Goal: Task Accomplishment & Management: Manage account settings

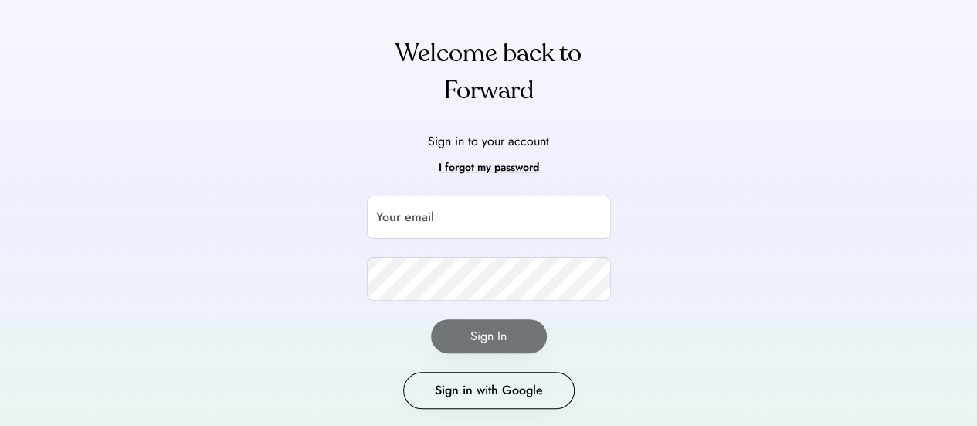
scroll to position [103, 0]
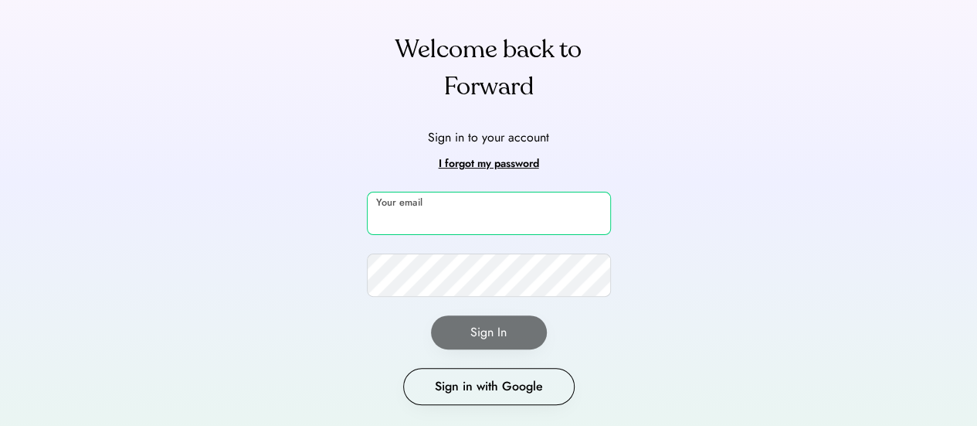
click at [430, 215] on input "email" at bounding box center [489, 213] width 244 height 43
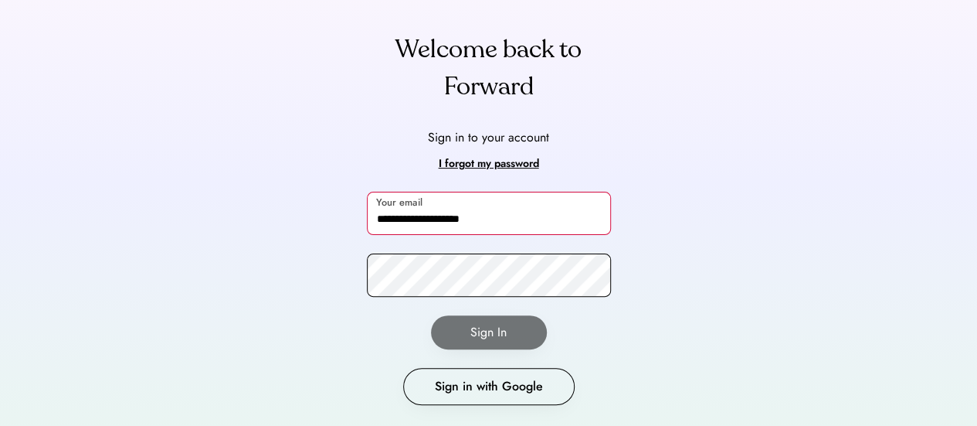
type input "**********"
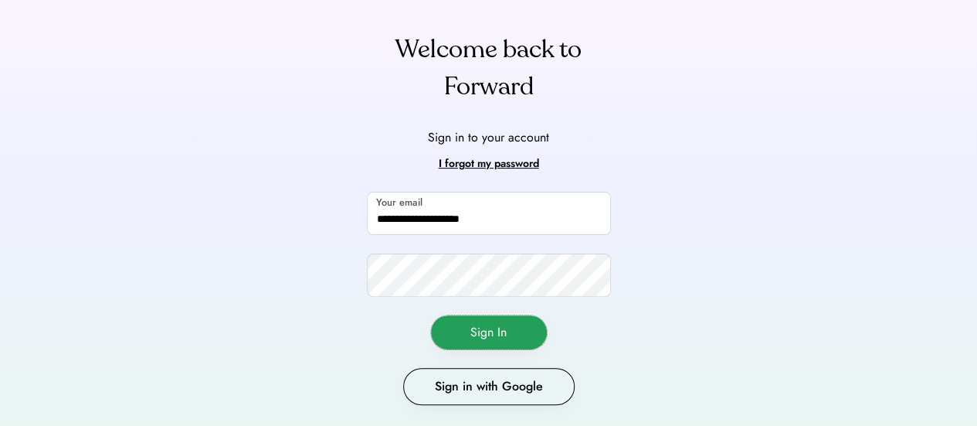
click at [495, 328] on button "Sign In" at bounding box center [489, 332] width 116 height 34
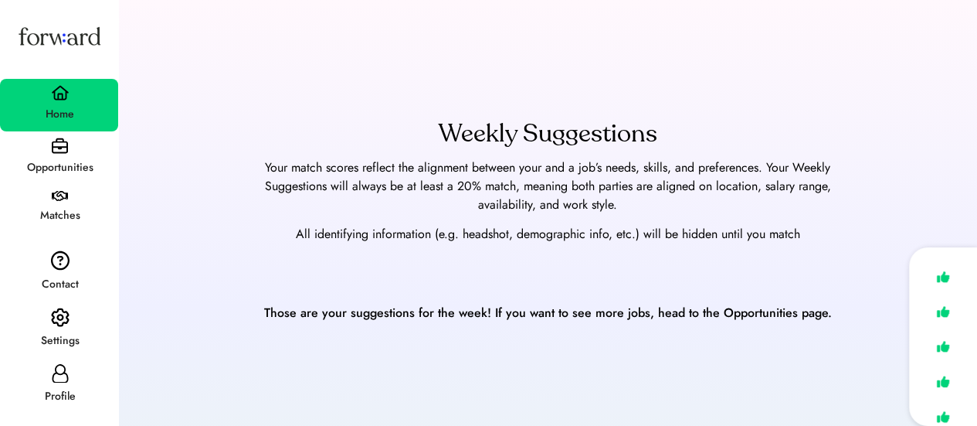
click at [63, 144] on img at bounding box center [60, 146] width 16 height 16
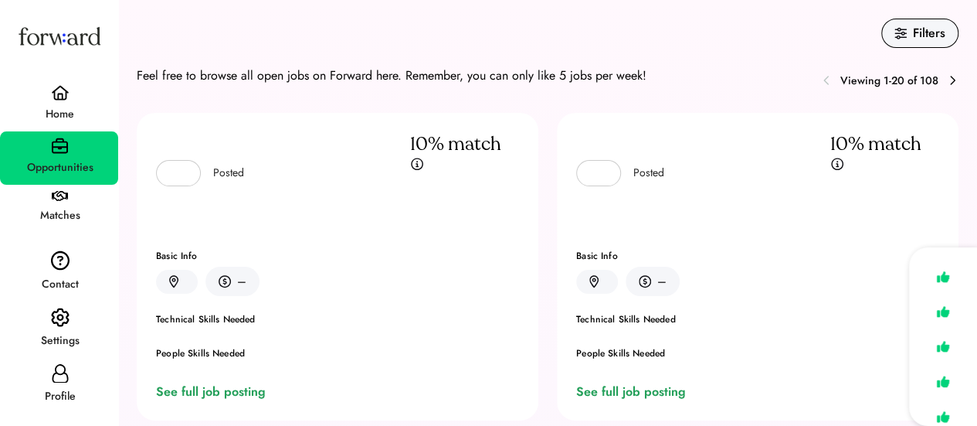
click at [59, 396] on div "Profile" at bounding box center [60, 396] width 117 height 19
select select "*****"
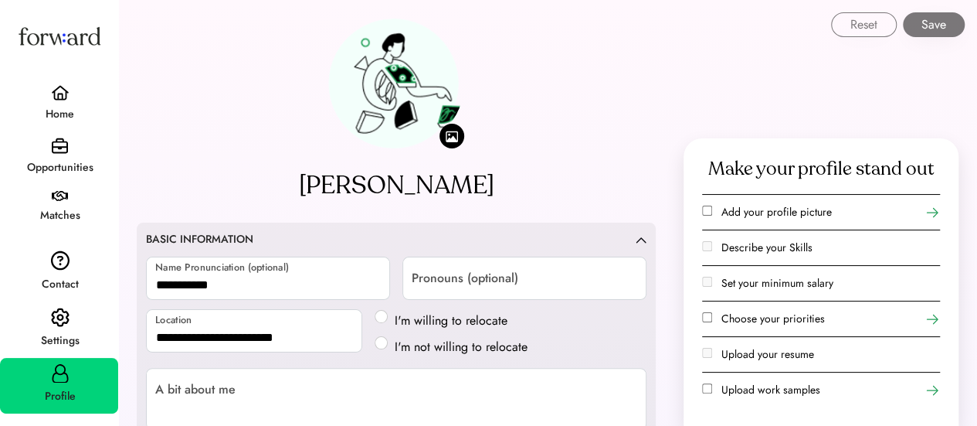
type input "**********"
click at [60, 161] on div "Opportunities" at bounding box center [60, 167] width 117 height 19
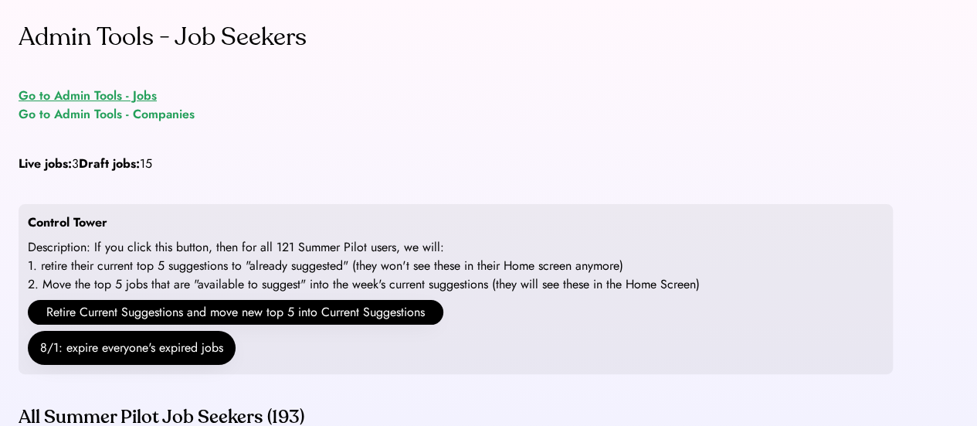
click at [141, 93] on div "Go to Admin Tools - Jobs" at bounding box center [88, 96] width 138 height 19
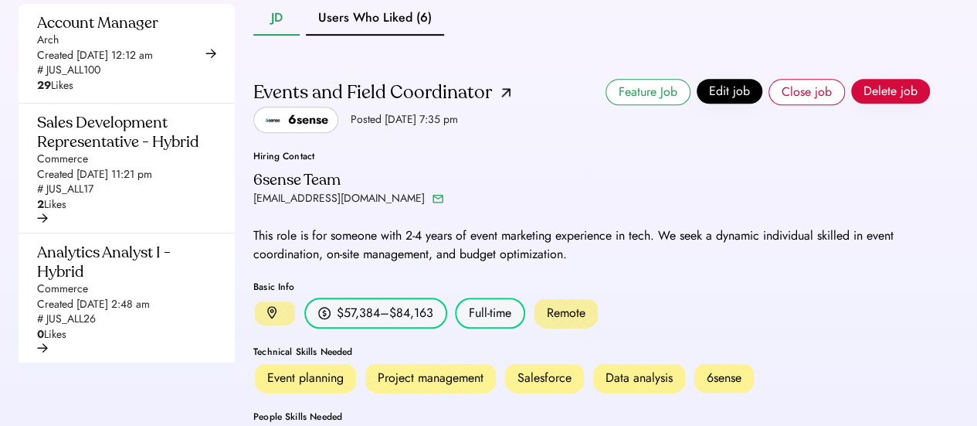
scroll to position [2, 0]
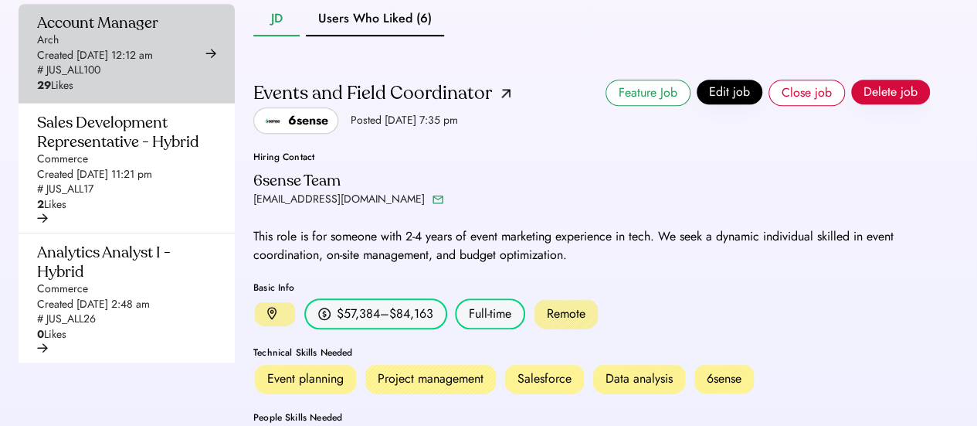
click at [103, 93] on div "Account Manager Arch Created [DATE] 12:12 am # JUS_ALL100 29 Likes" at bounding box center [97, 53] width 121 height 80
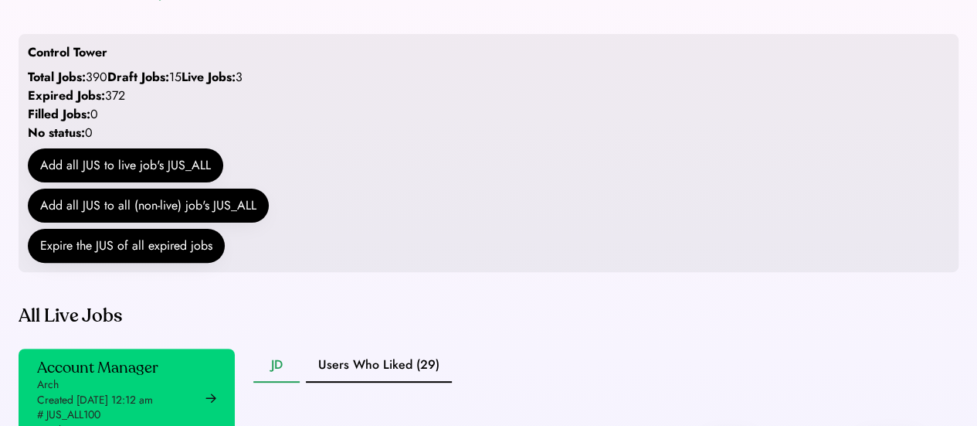
scroll to position [108, 0]
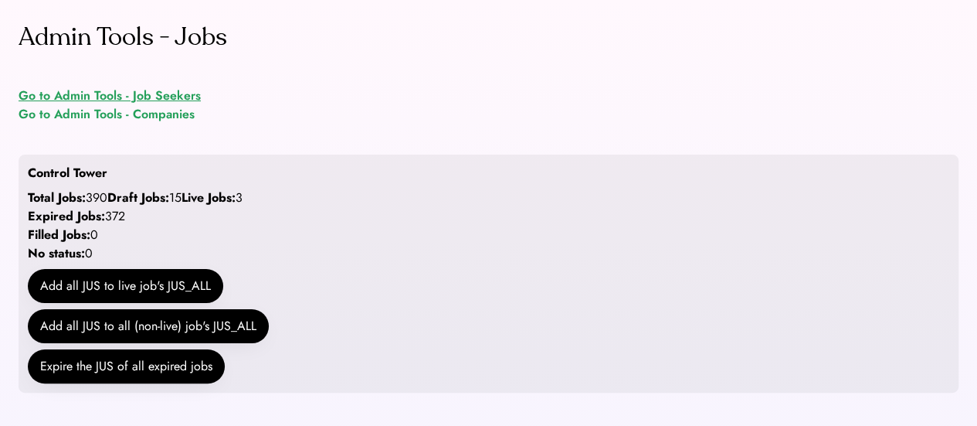
click at [148, 90] on div "Go to Admin Tools - Job Seekers" at bounding box center [110, 96] width 182 height 19
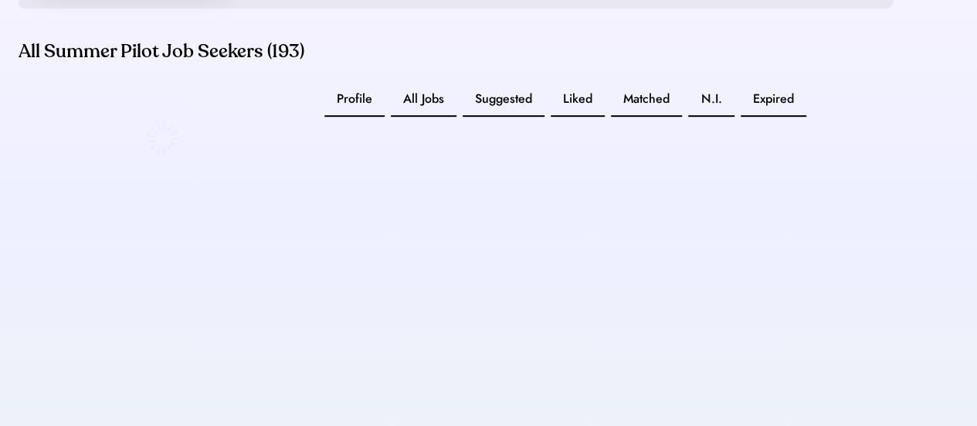
scroll to position [376, 0]
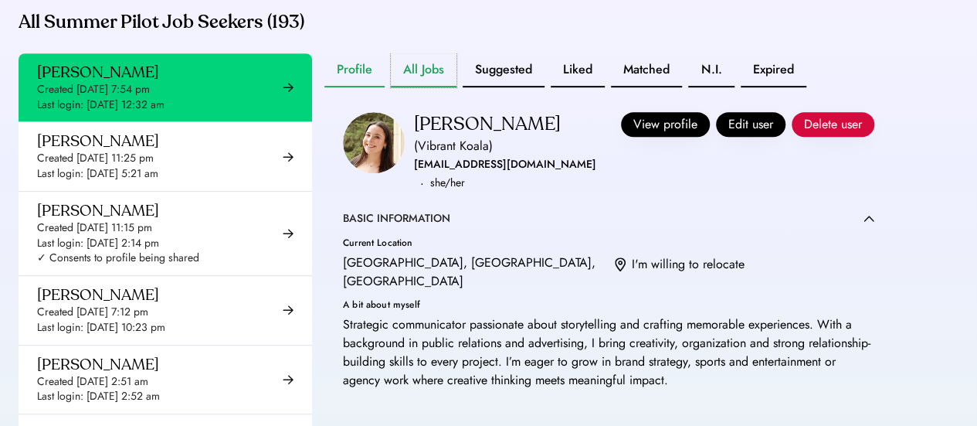
click at [426, 87] on button "All Jobs" at bounding box center [424, 70] width 66 height 34
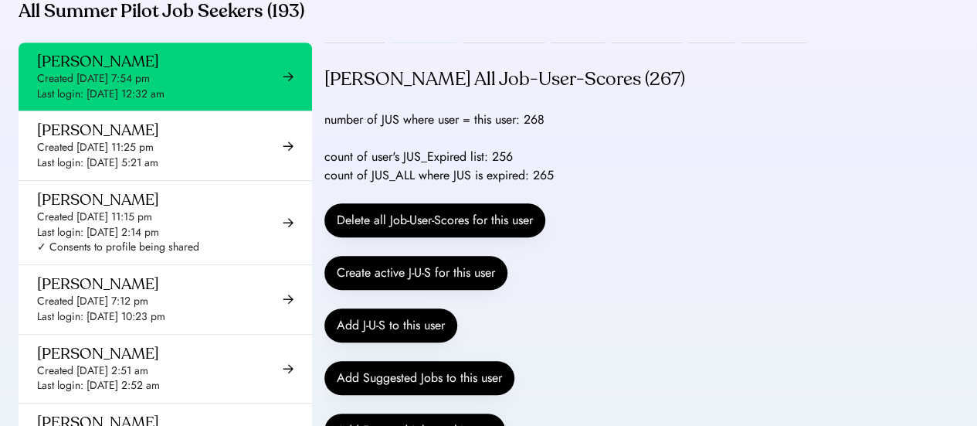
scroll to position [36, 0]
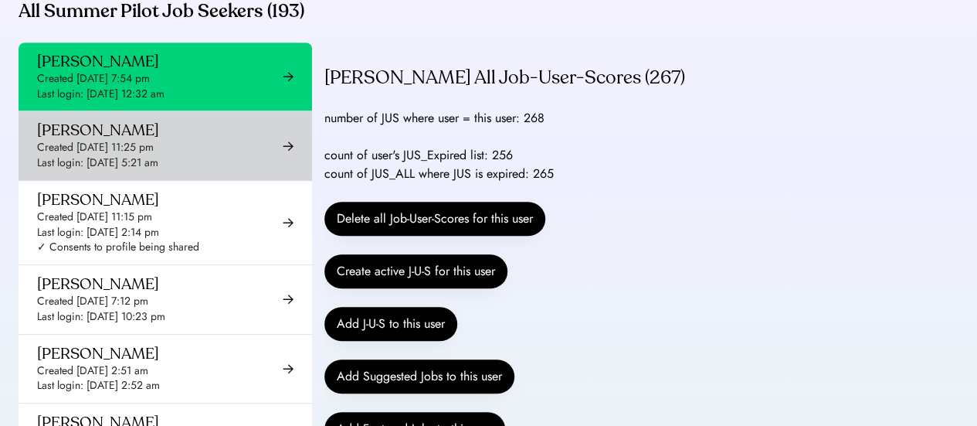
click at [112, 155] on div "Created [DATE] 11:25 pm" at bounding box center [95, 147] width 117 height 15
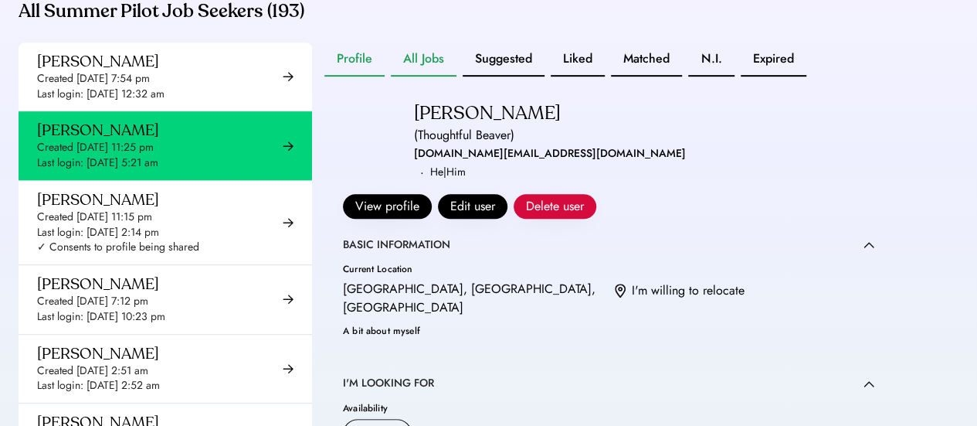
click at [433, 76] on button "All Jobs" at bounding box center [424, 59] width 66 height 34
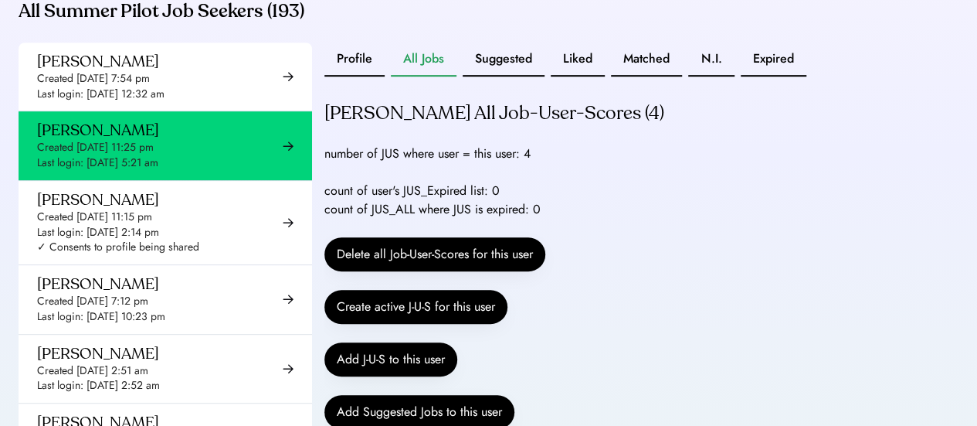
click at [539, 209] on div "count of user's JUS_Expired list: 0 count of JUS_ALL where JUS is expired: 0" at bounding box center [432, 200] width 216 height 37
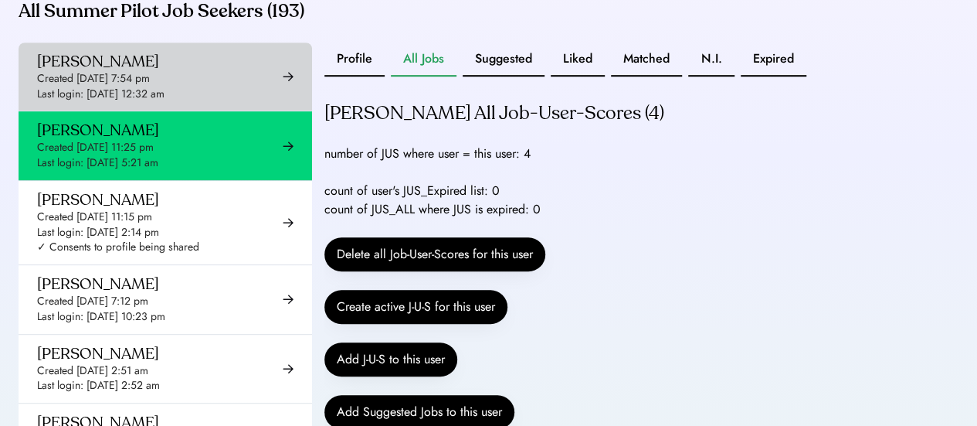
click at [131, 87] on div "Created [DATE] 7:54 pm" at bounding box center [93, 78] width 113 height 15
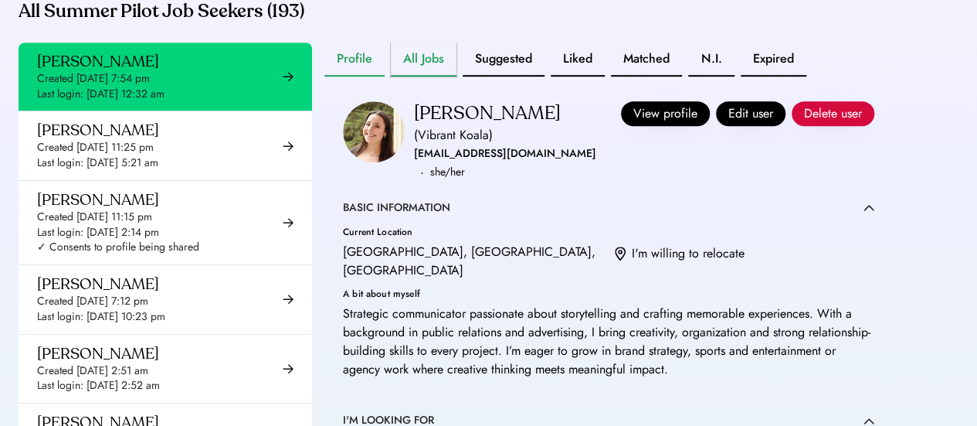
click at [431, 76] on button "All Jobs" at bounding box center [424, 59] width 66 height 34
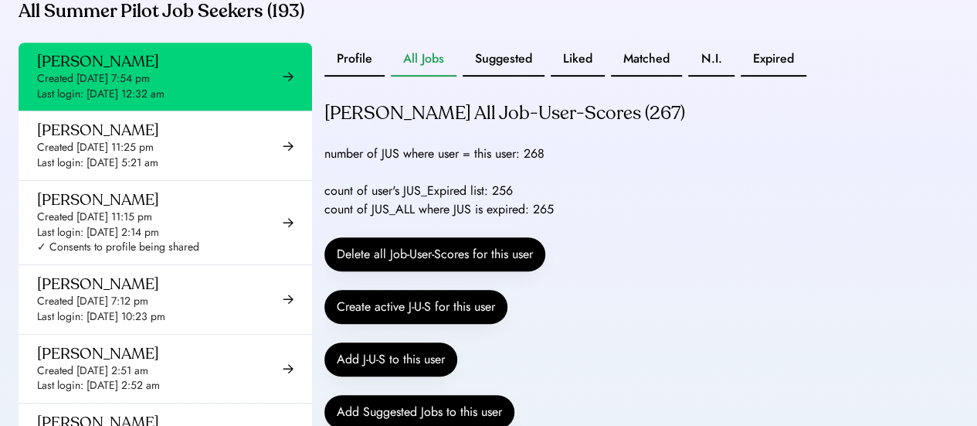
click at [496, 219] on div "count of user's JUS_Expired list: 256 count of JUS_ALL where JUS is expired: 265" at bounding box center [438, 200] width 229 height 37
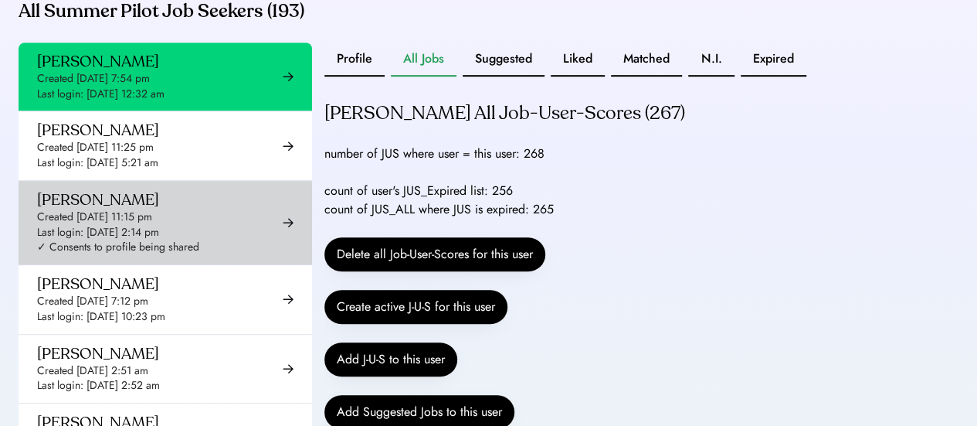
click at [152, 225] on div "Created [DATE] 11:15 pm" at bounding box center [94, 216] width 115 height 15
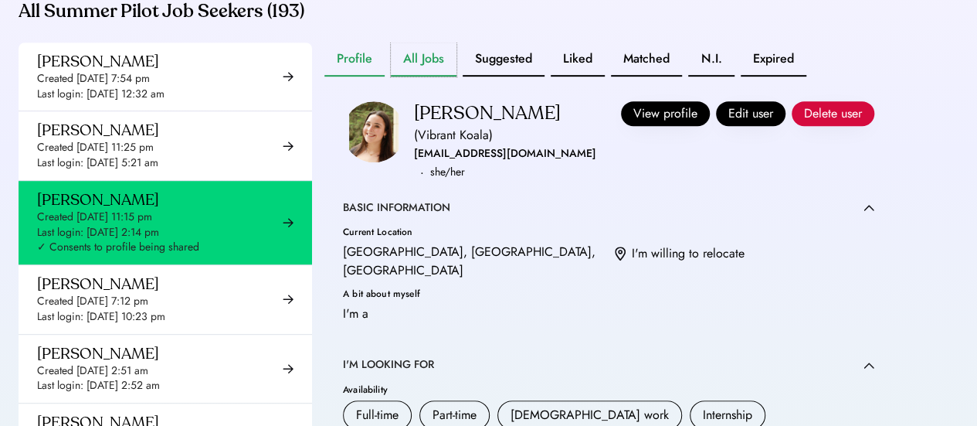
click at [421, 73] on button "All Jobs" at bounding box center [424, 59] width 66 height 34
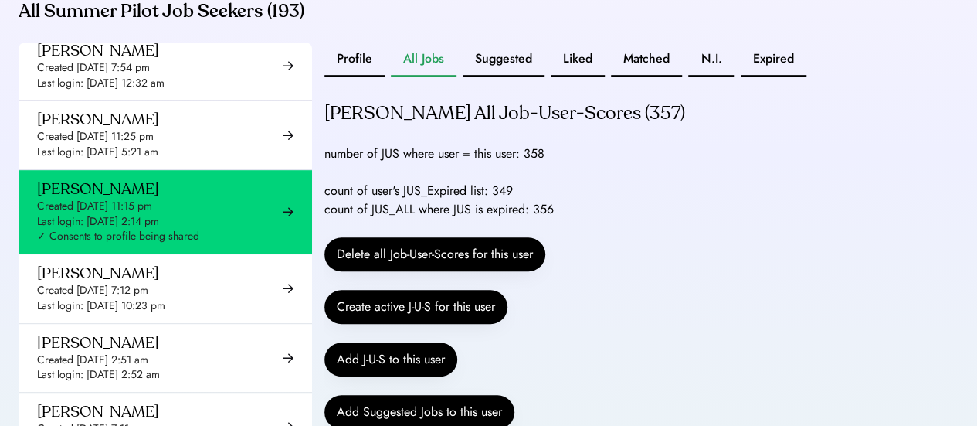
scroll to position [14, 0]
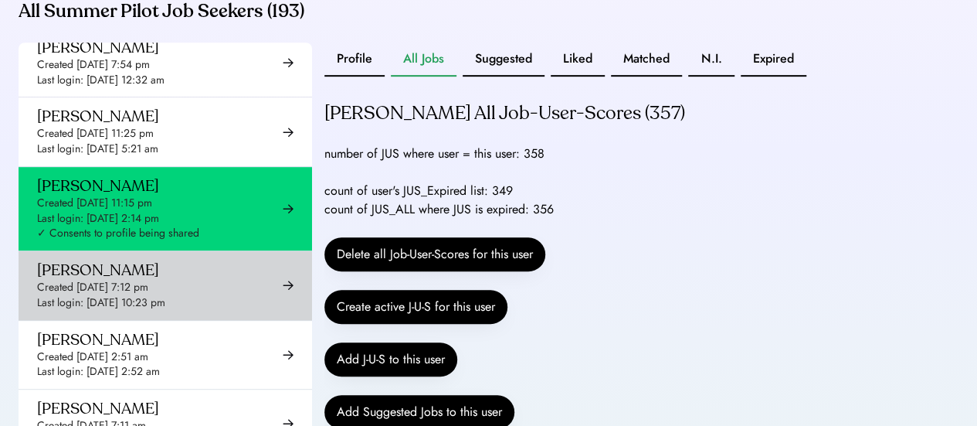
click at [142, 295] on div "Created [DATE] 7:12 pm" at bounding box center [92, 287] width 111 height 15
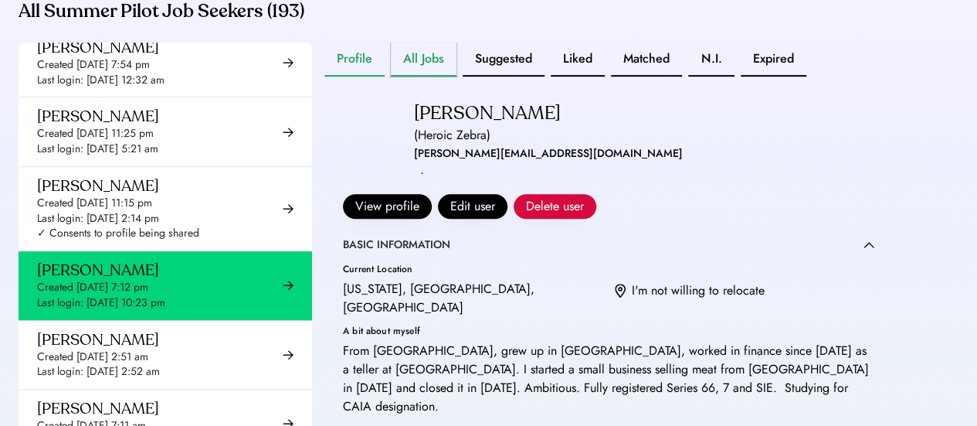
click at [444, 63] on button "All Jobs" at bounding box center [424, 59] width 66 height 34
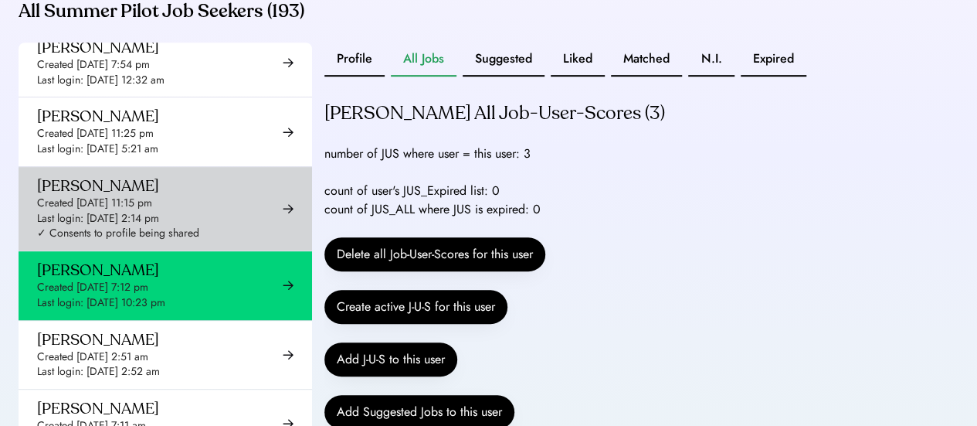
click at [143, 226] on div "Last login: [DATE] 2:14 pm" at bounding box center [98, 218] width 122 height 15
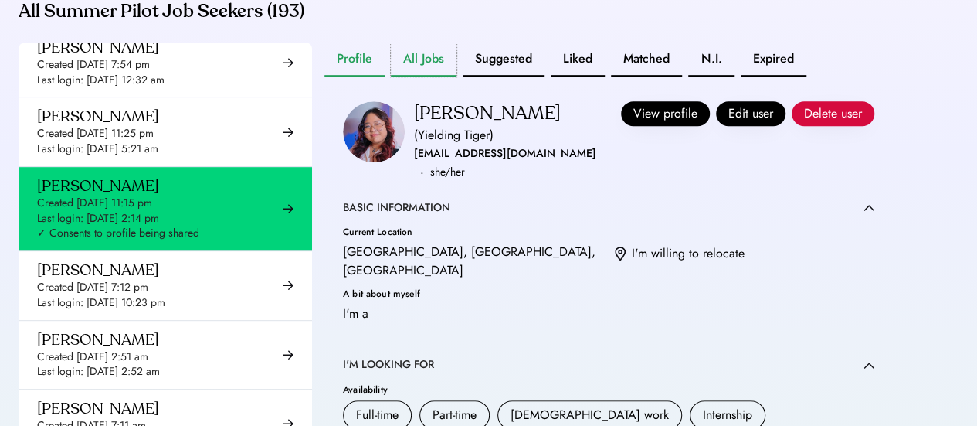
click at [420, 76] on button "All Jobs" at bounding box center [424, 59] width 66 height 34
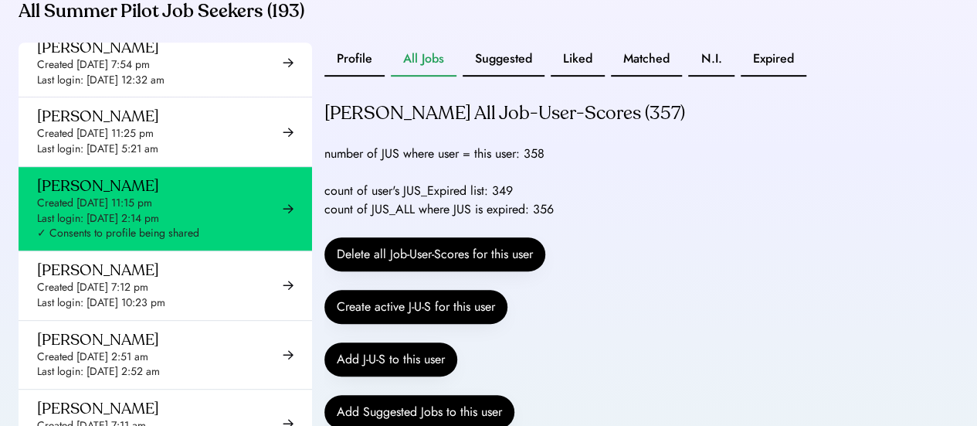
drag, startPoint x: 531, startPoint y: 226, endPoint x: 570, endPoint y: 229, distance: 39.5
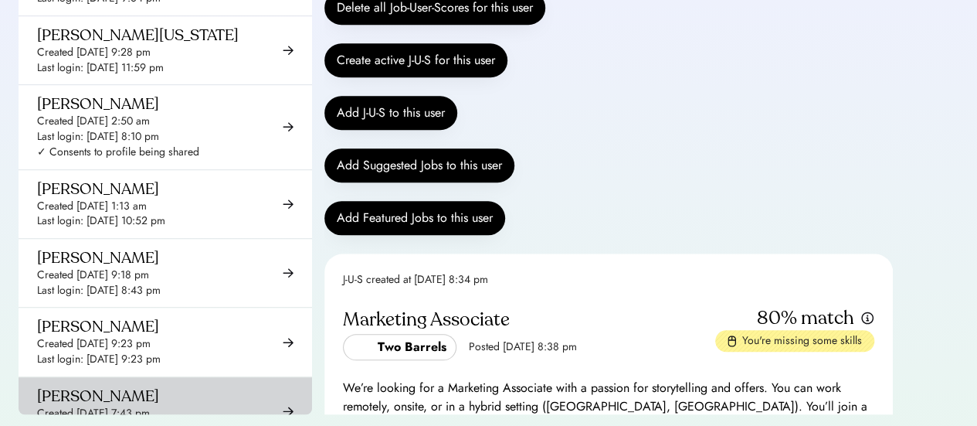
scroll to position [4969, 0]
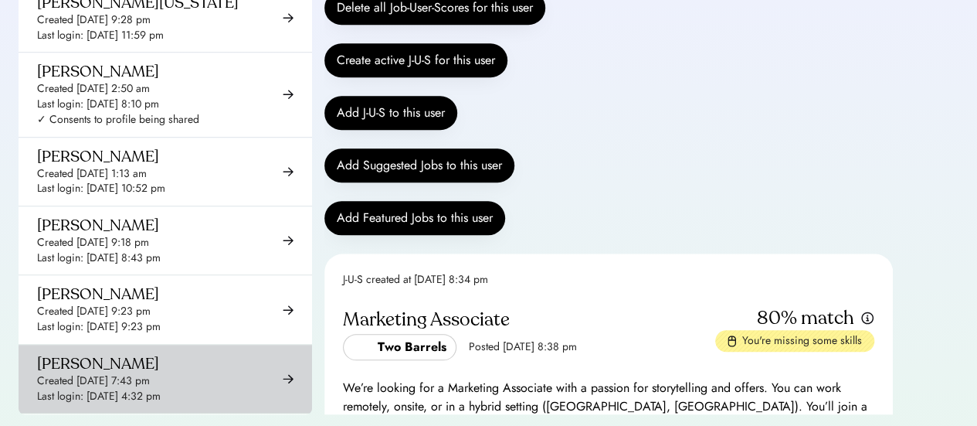
click at [120, 373] on div "Created Jan 14, 2025 7:43 pm" at bounding box center [93, 380] width 113 height 15
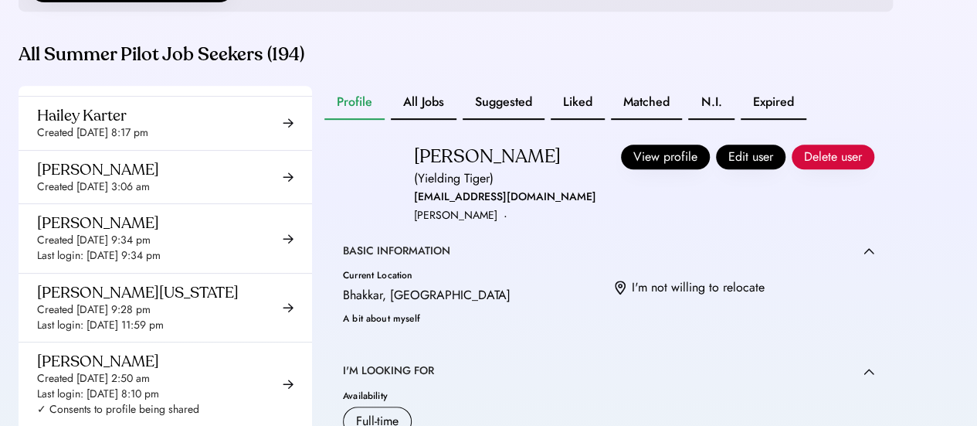
scroll to position [361, 0]
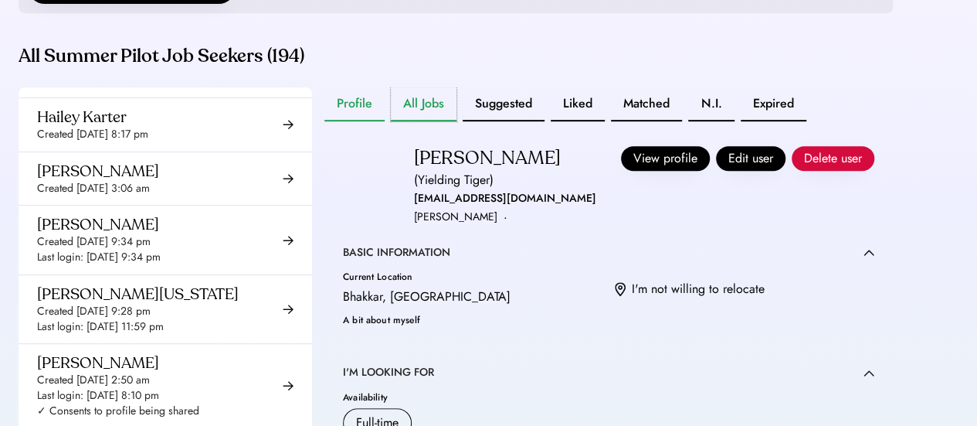
click at [413, 121] on button "All Jobs" at bounding box center [424, 104] width 66 height 34
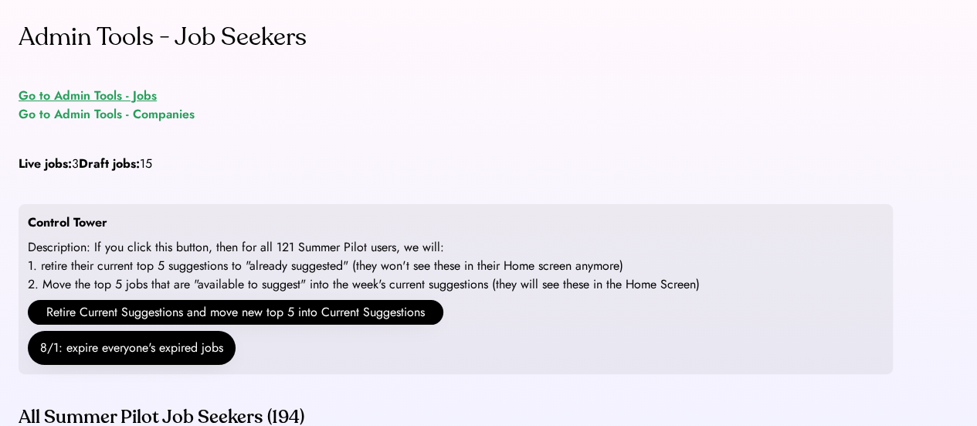
click at [114, 98] on div "Go to Admin Tools - Jobs" at bounding box center [88, 96] width 138 height 19
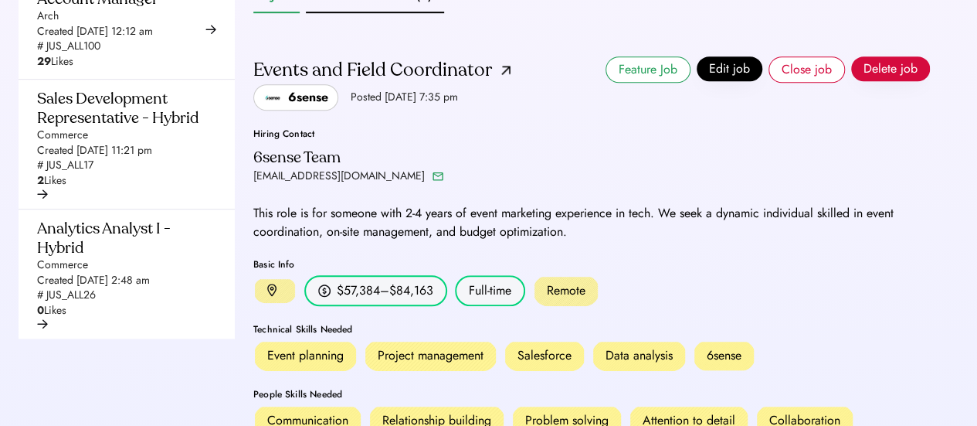
scroll to position [497, 0]
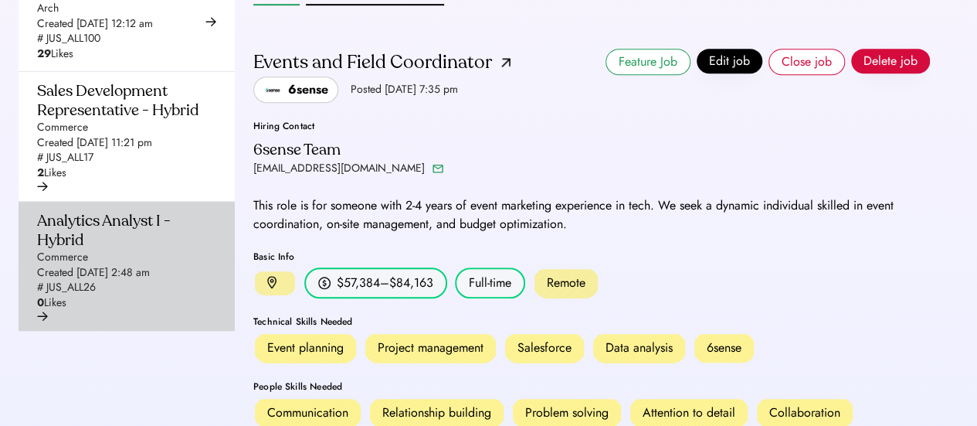
click at [144, 280] on div "Created [DATE] 2:48 am" at bounding box center [93, 272] width 113 height 15
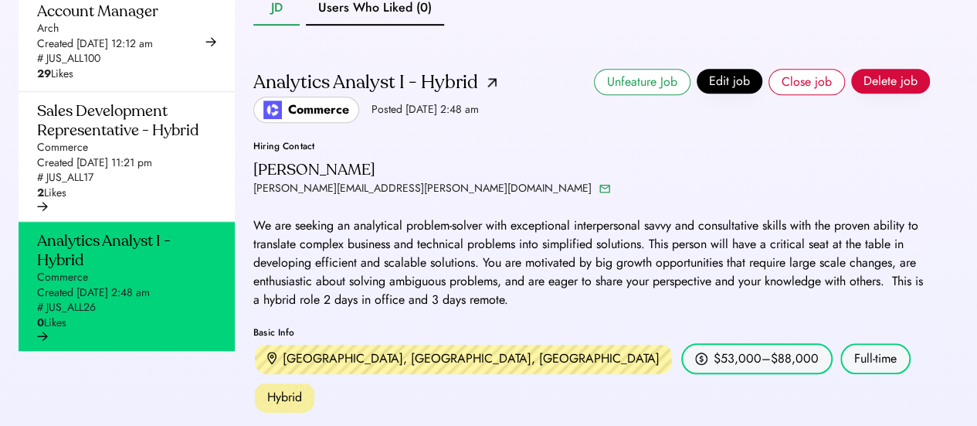
scroll to position [480, 0]
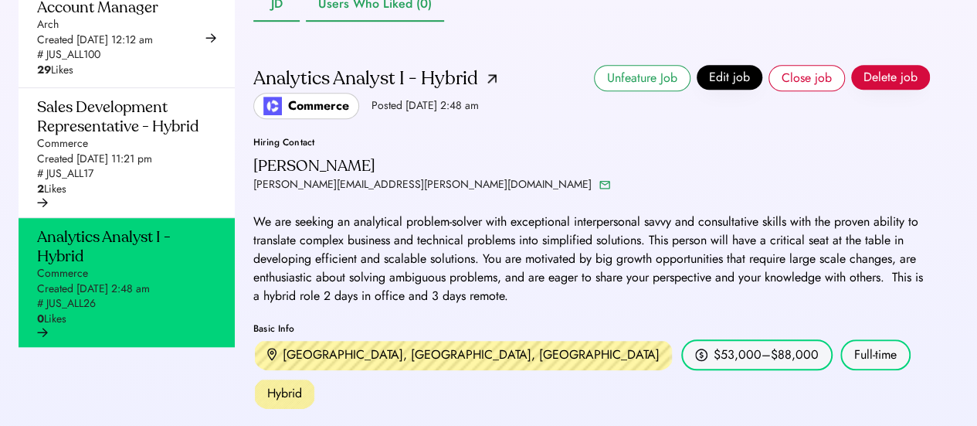
click at [366, 22] on button "Users Who Liked (0)" at bounding box center [375, 5] width 138 height 34
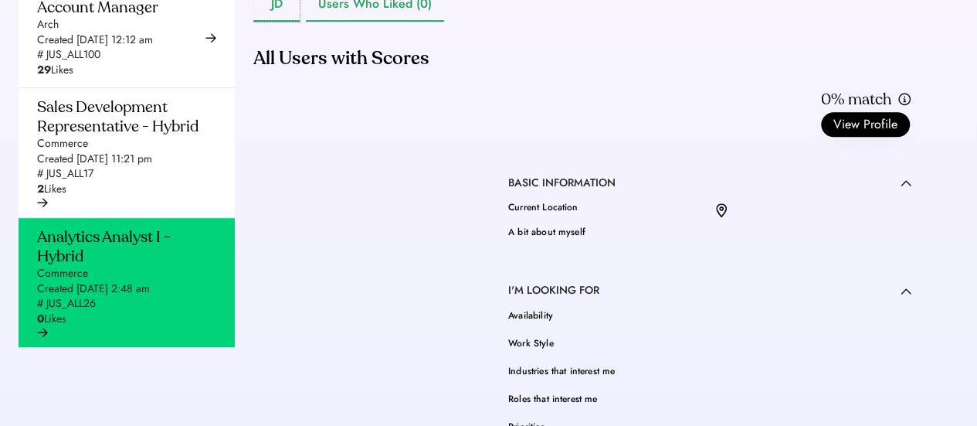
click at [278, 22] on button "JD" at bounding box center [276, 5] width 46 height 34
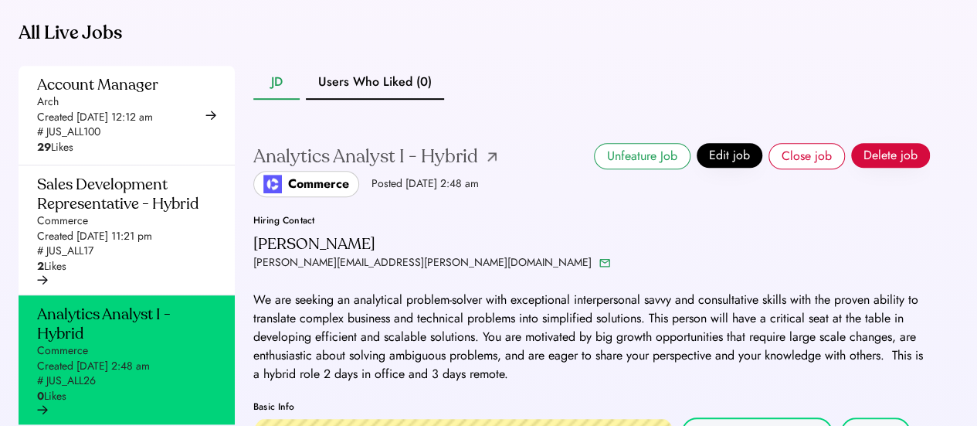
scroll to position [402, 0]
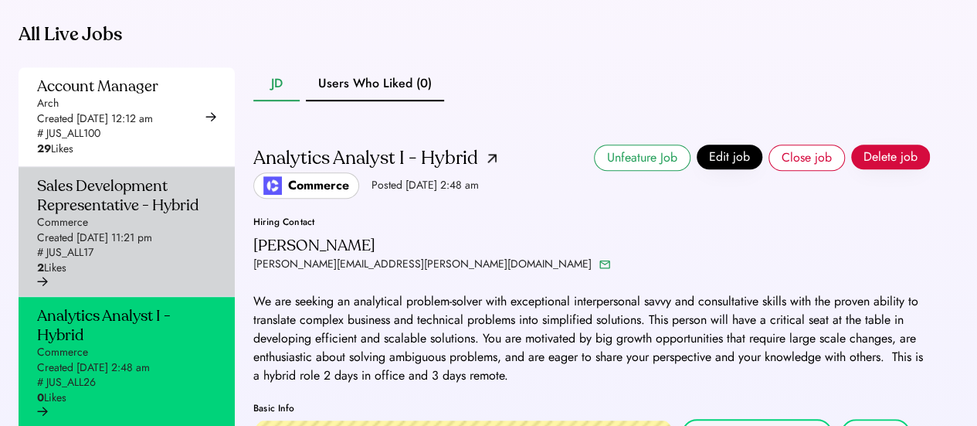
click at [127, 215] on div "Sales Development Representative - Hybrid" at bounding box center [122, 195] width 170 height 39
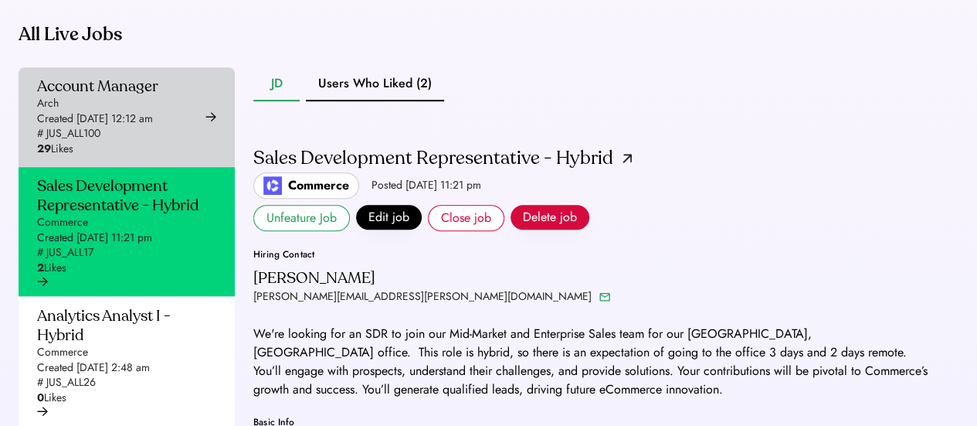
click at [120, 157] on div "Account Manager Arch Created Aug 7, 2025 12:12 am # JUS_ALL100 29 Likes" at bounding box center [97, 116] width 121 height 80
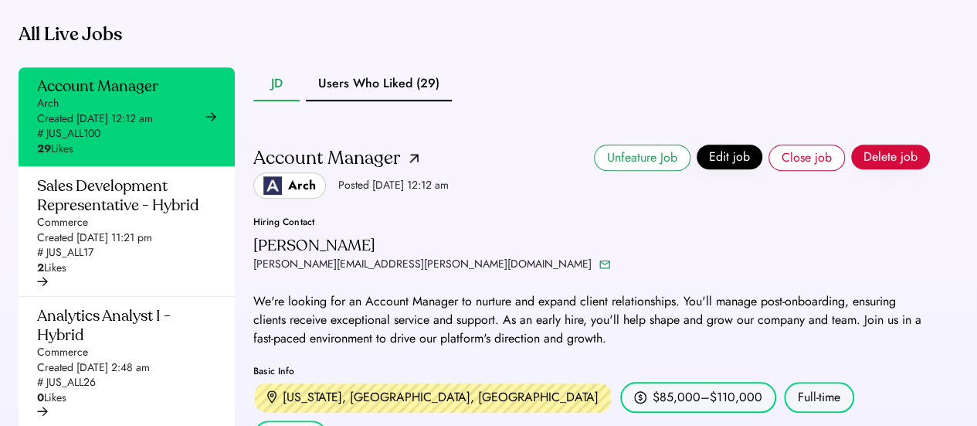
click at [250, 169] on div "Account Manager Arch Created Aug 7, 2025 12:12 am # JUS_ALL100 29 Likes Sales D…" at bounding box center [475, 376] width 912 height 618
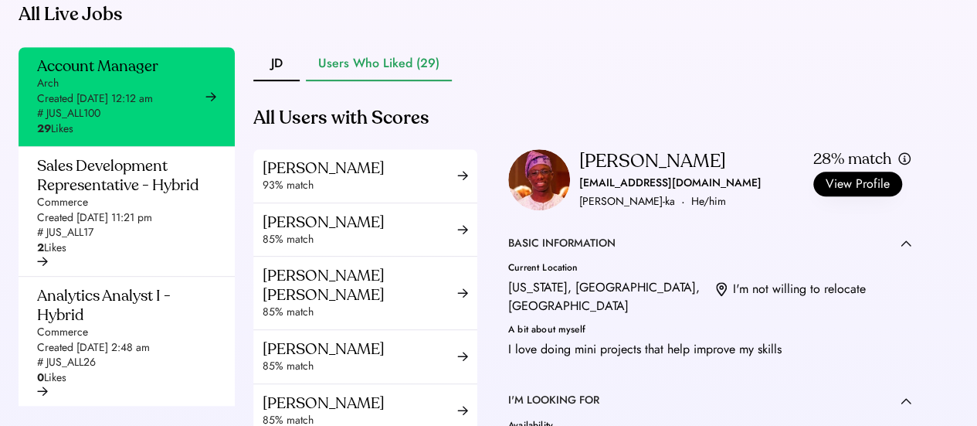
scroll to position [420, 0]
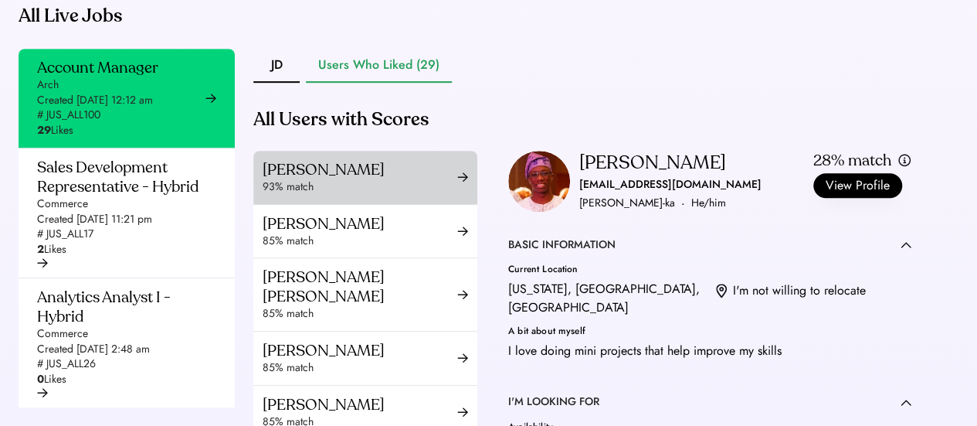
click at [418, 179] on div "Luciano Bucci" at bounding box center [360, 169] width 195 height 19
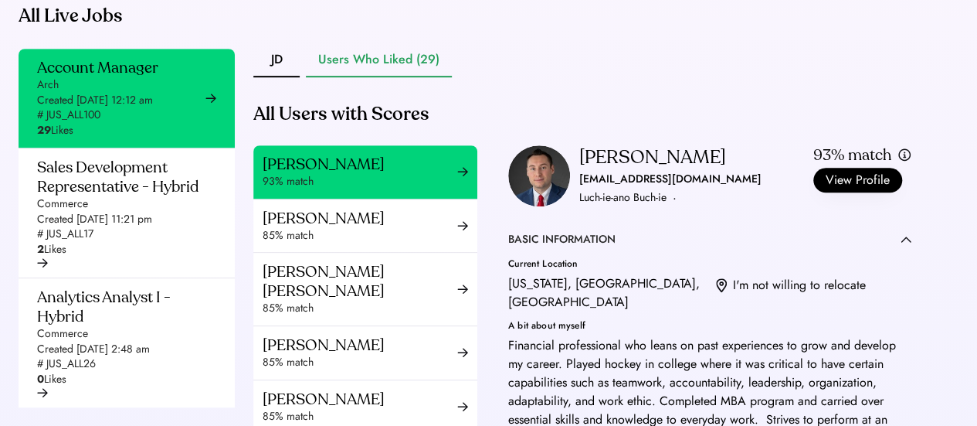
scroll to position [5, 0]
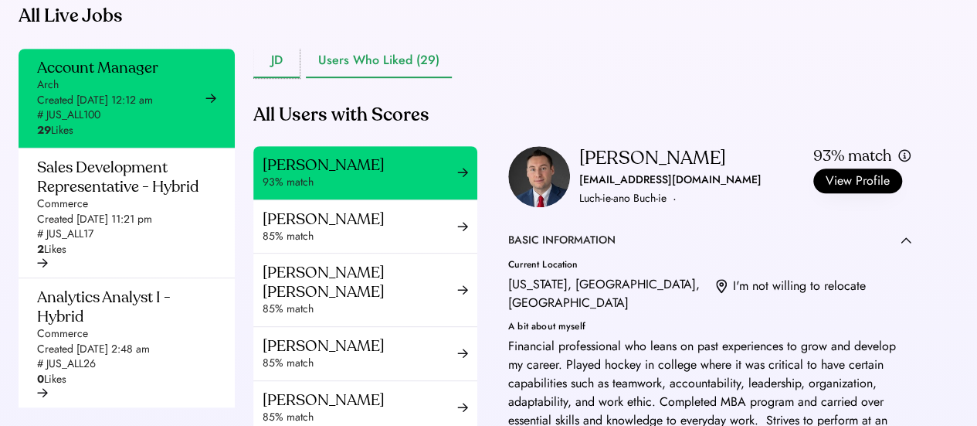
click at [280, 78] on button "JD" at bounding box center [276, 61] width 46 height 34
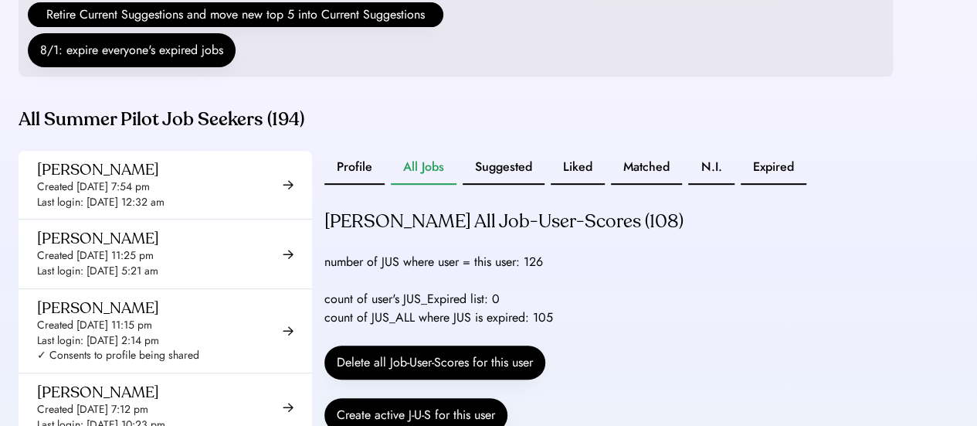
scroll to position [300, 0]
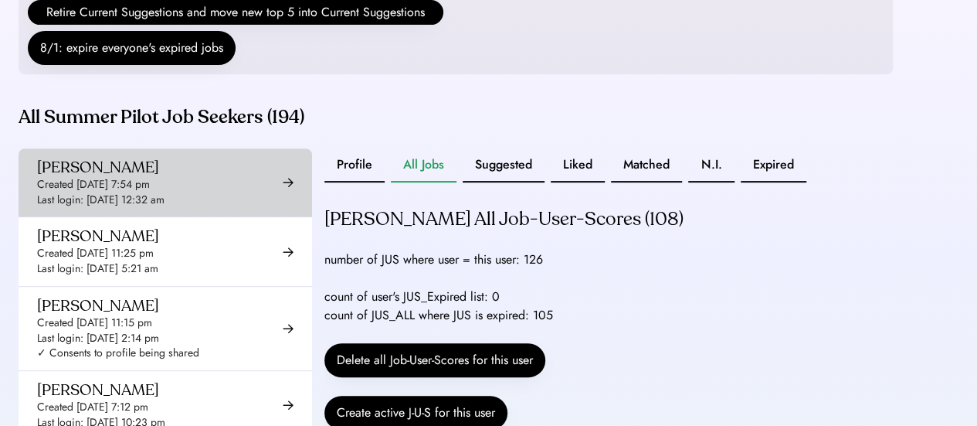
click at [103, 208] on div "Last login: [DATE] 12:32 am" at bounding box center [100, 199] width 127 height 15
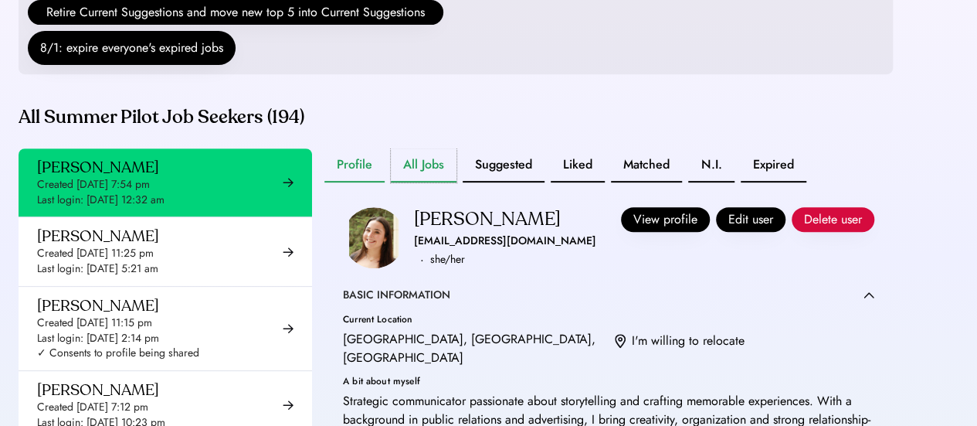
click at [430, 182] on button "All Jobs" at bounding box center [424, 165] width 66 height 34
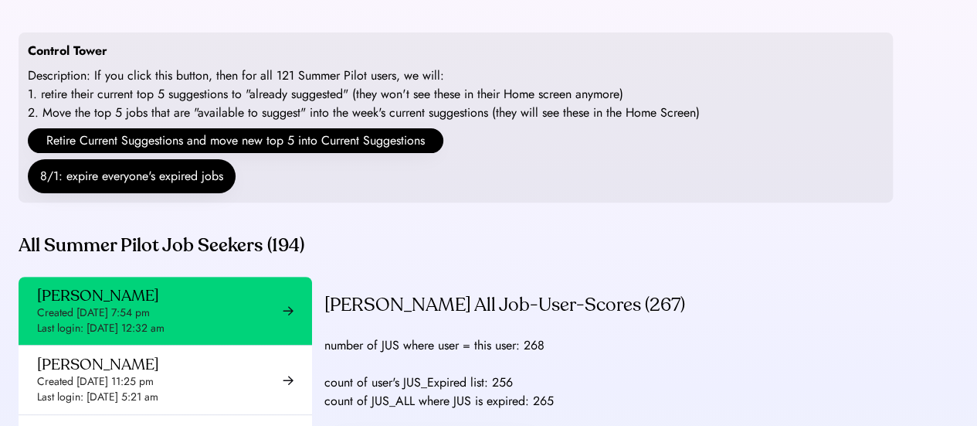
scroll to position [175, 0]
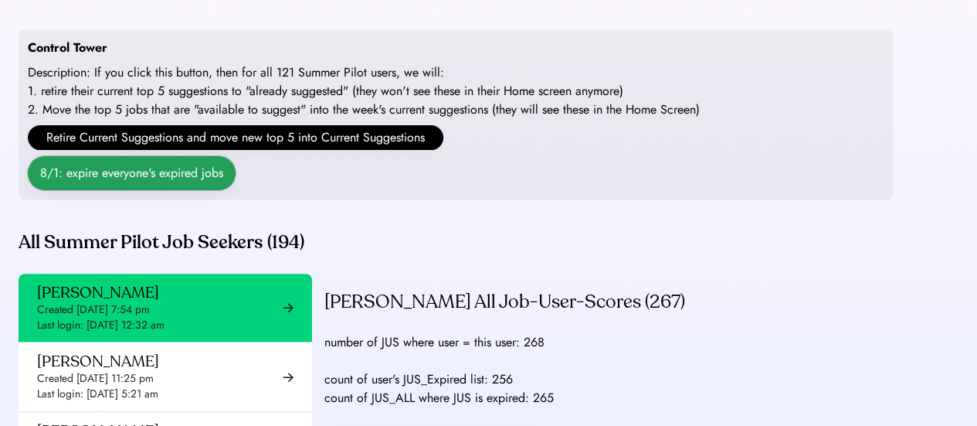
click at [83, 190] on button "8/1: expire everyone's expired jobs" at bounding box center [132, 173] width 208 height 34
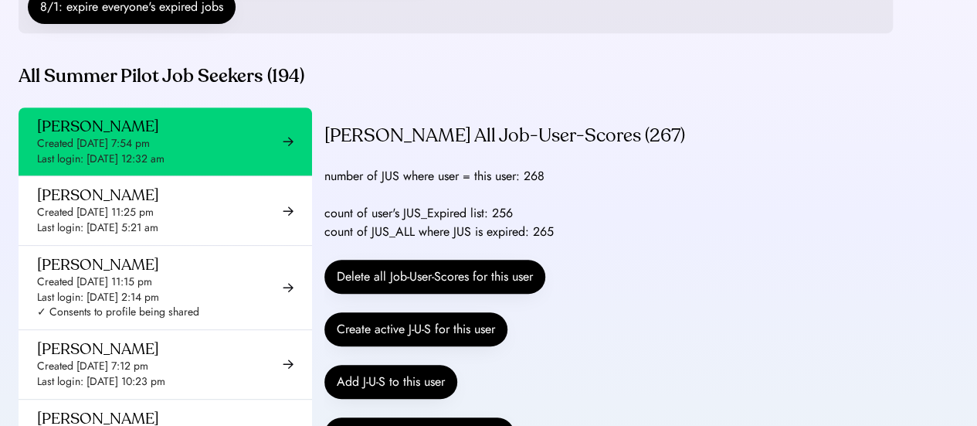
scroll to position [342, 0]
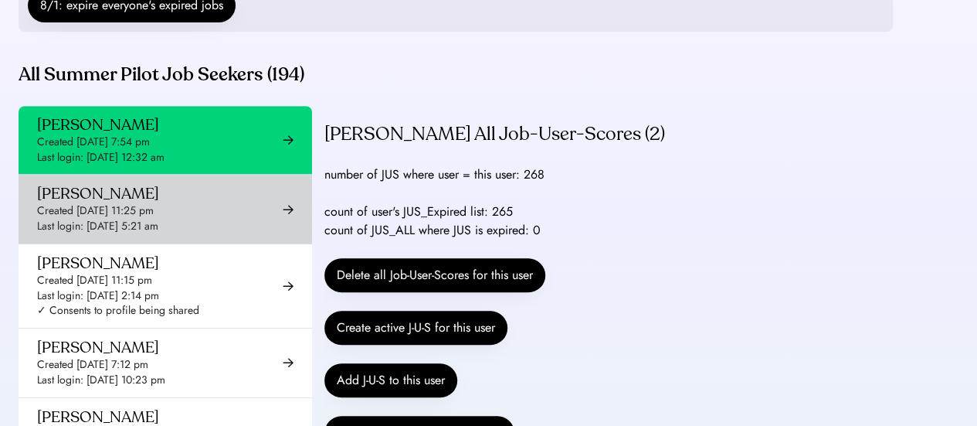
click at [158, 243] on div "[PERSON_NAME] Created [DATE] 11:25 pm Last login: [DATE] 5:21 am" at bounding box center [166, 209] width 294 height 68
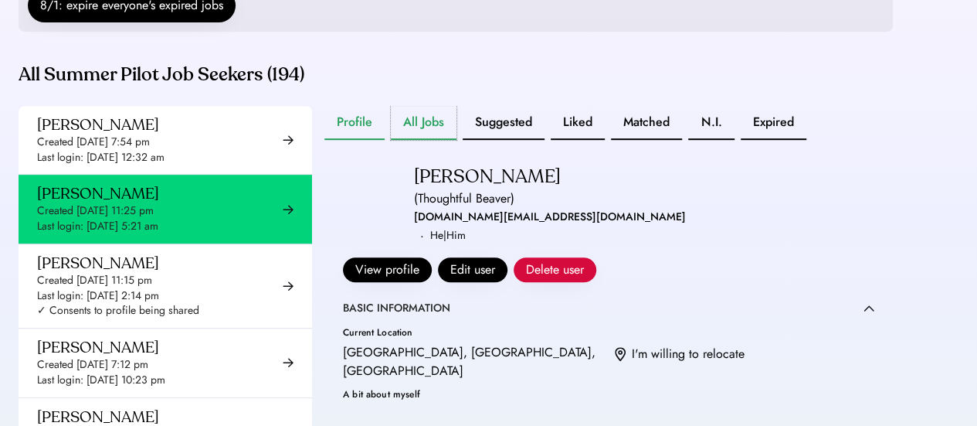
click at [428, 140] on button "All Jobs" at bounding box center [424, 123] width 66 height 34
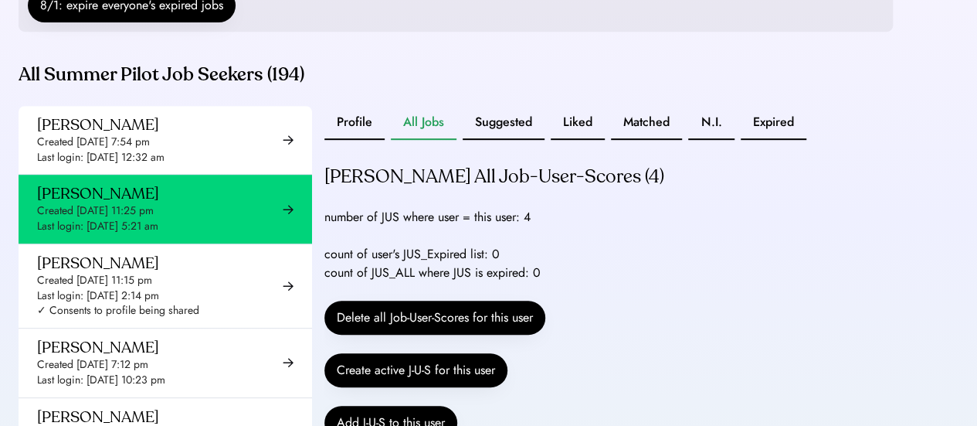
scroll to position [24, 0]
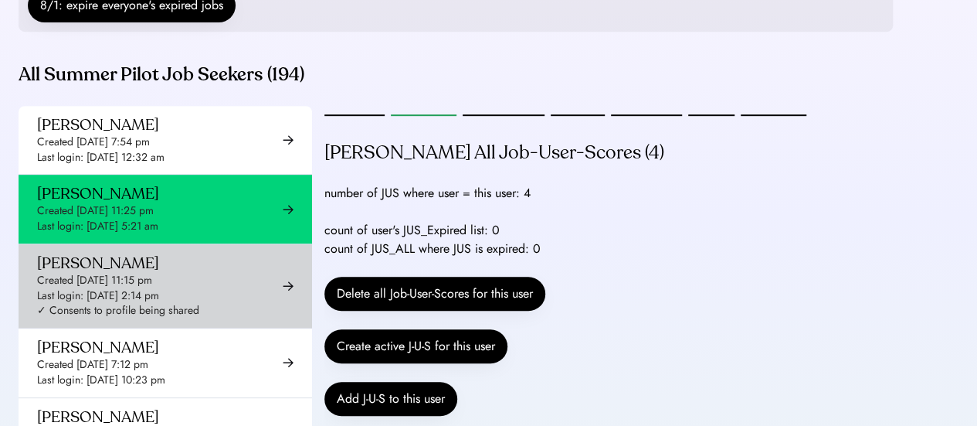
click at [159, 273] on div "[PERSON_NAME]" at bounding box center [98, 262] width 122 height 19
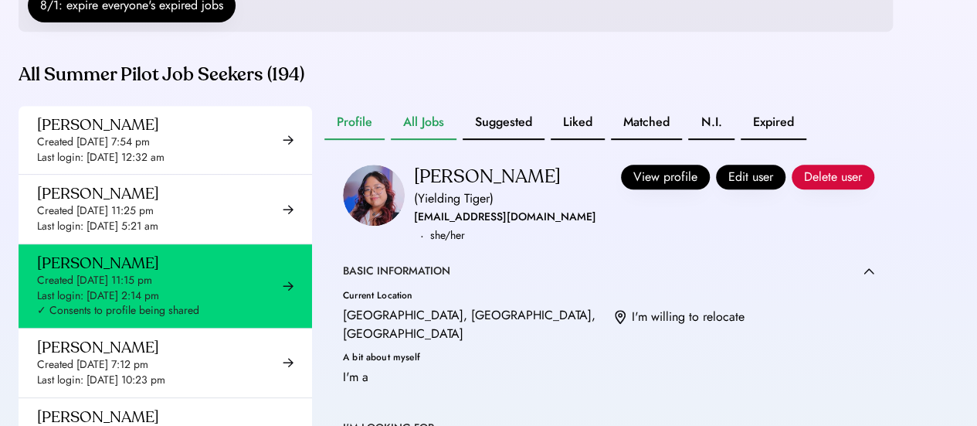
click at [419, 140] on button "All Jobs" at bounding box center [424, 123] width 66 height 34
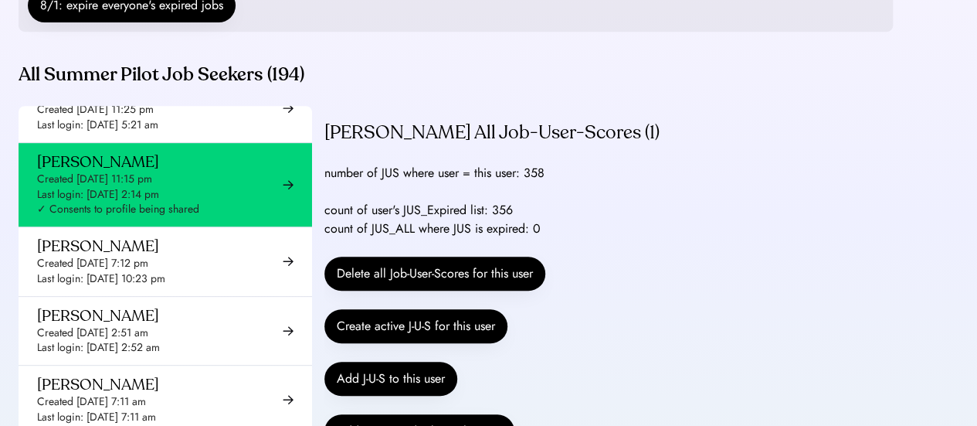
scroll to position [104, 0]
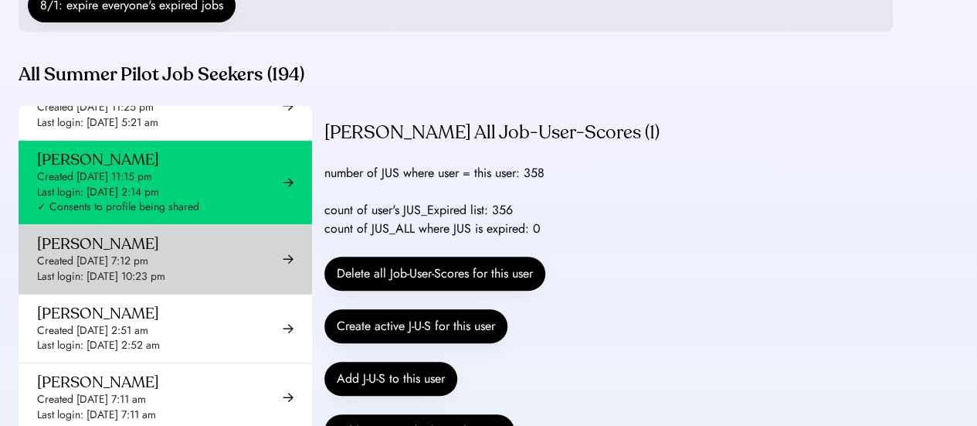
click at [148, 269] on div "Created [DATE] 7:12 pm" at bounding box center [92, 260] width 111 height 15
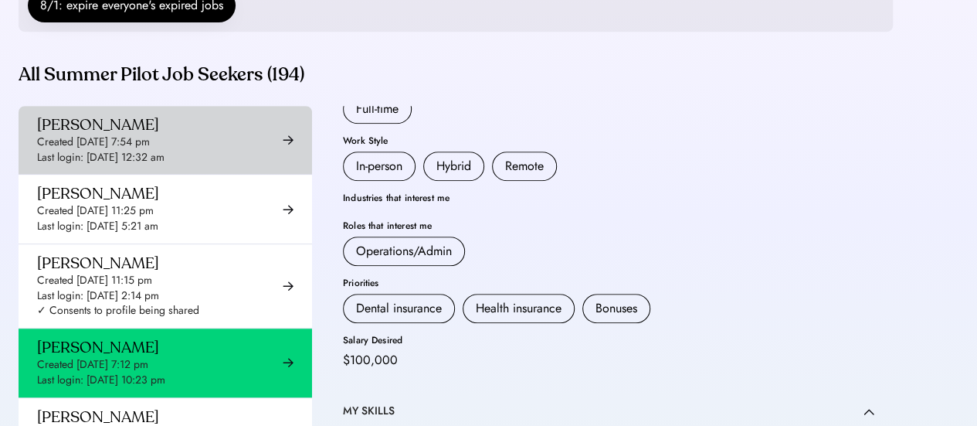
click at [150, 150] on div "Created [DATE] 7:54 pm" at bounding box center [93, 141] width 113 height 15
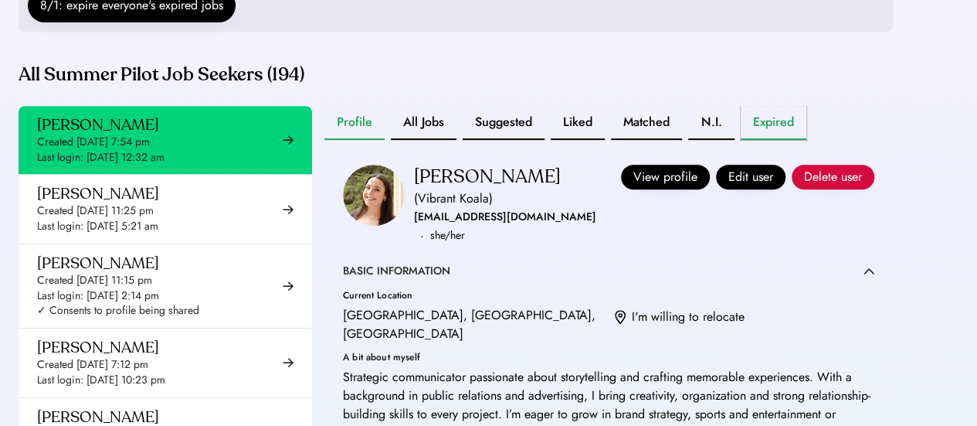
click at [761, 140] on button "Expired" at bounding box center [774, 123] width 66 height 34
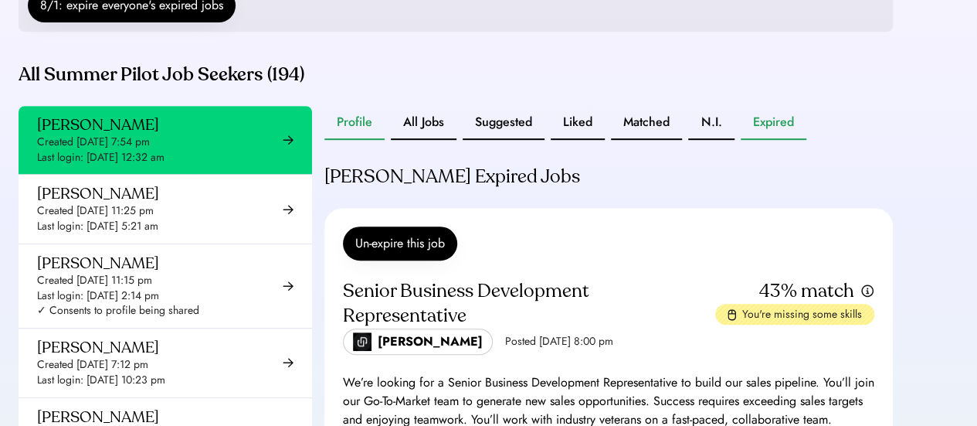
click at [355, 140] on button "Profile" at bounding box center [354, 123] width 60 height 34
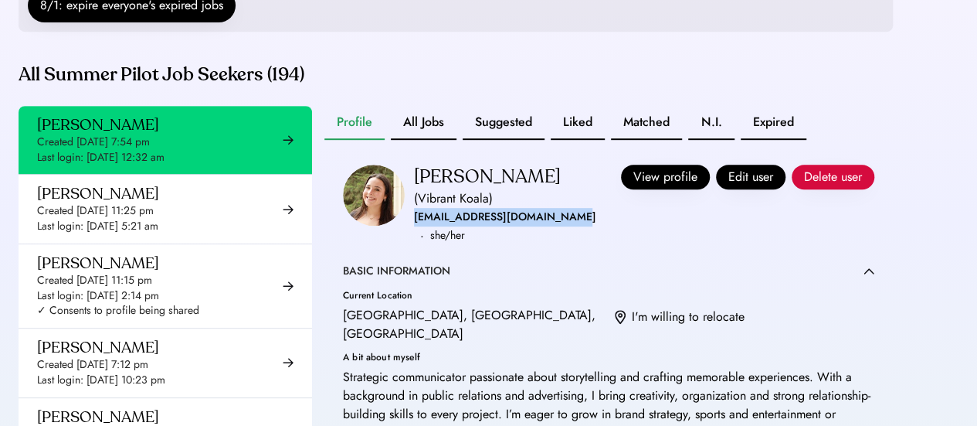
drag, startPoint x: 414, startPoint y: 231, endPoint x: 571, endPoint y: 232, distance: 156.8
click at [571, 232] on div "[PERSON_NAME] ([PERSON_NAME]) [EMAIL_ADDRESS][DOMAIN_NAME] · she/her View profi…" at bounding box center [608, 205] width 531 height 80
copy div "[EMAIL_ADDRESS][DOMAIN_NAME]"
click at [474, 226] on div "[EMAIL_ADDRESS][DOMAIN_NAME]" at bounding box center [505, 217] width 182 height 19
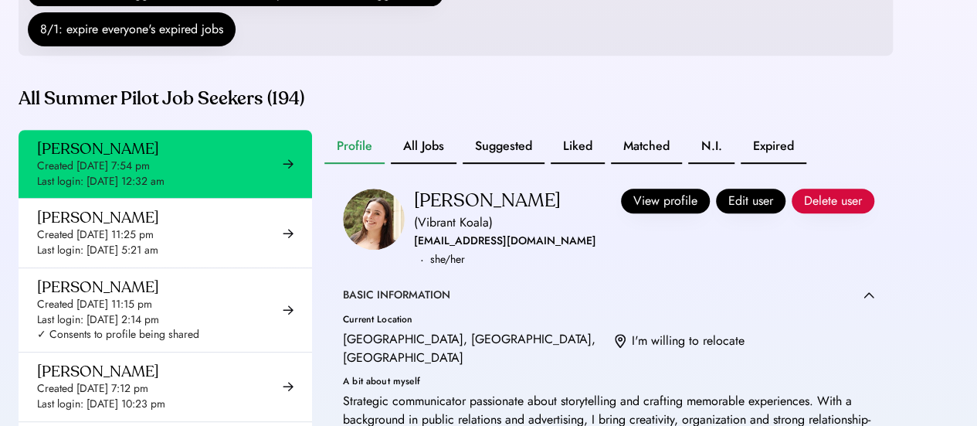
scroll to position [315, 0]
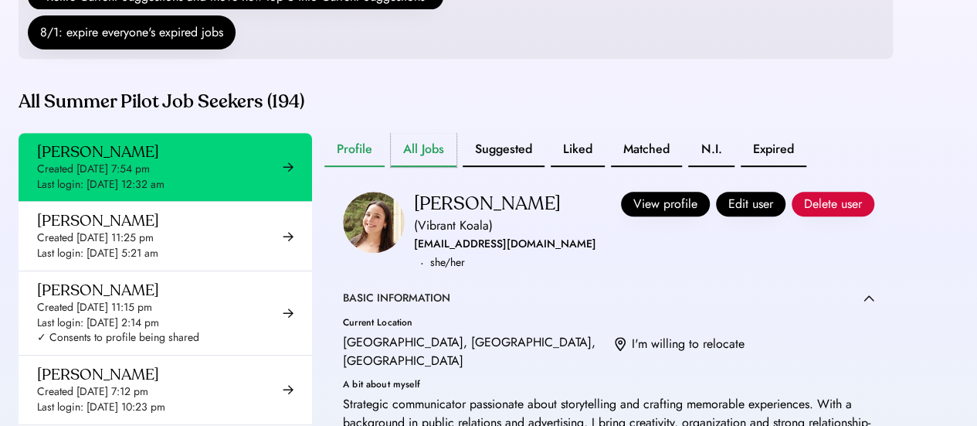
click at [443, 151] on button "All Jobs" at bounding box center [424, 150] width 66 height 34
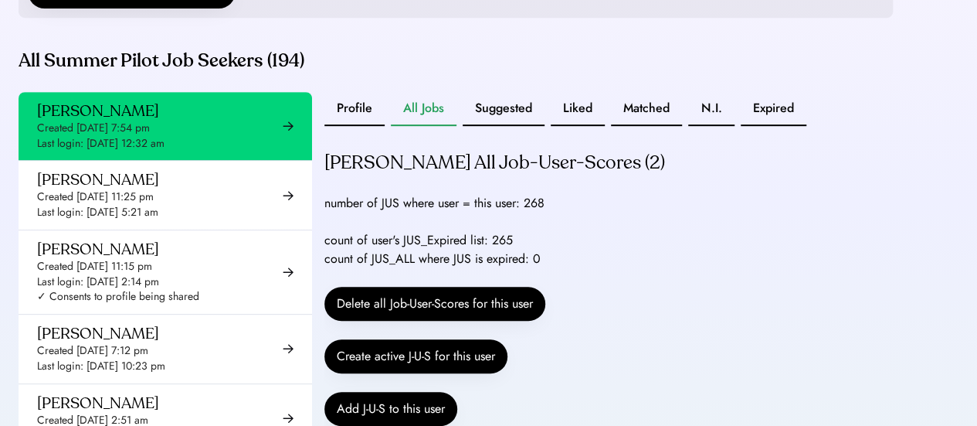
scroll to position [359, 0]
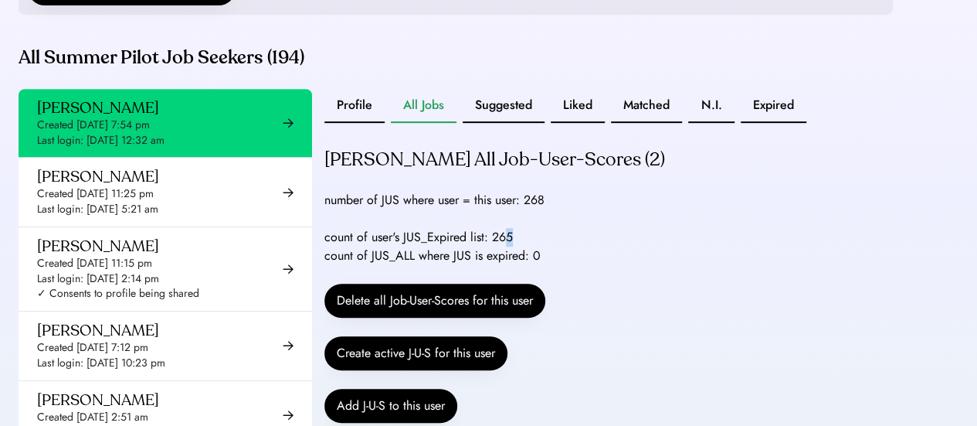
drag, startPoint x: 507, startPoint y: 253, endPoint x: 524, endPoint y: 253, distance: 17.0
click at [524, 253] on div "count of user's JUS_Expired list: 265 count of JUS_ALL where JUS is expired: 0" at bounding box center [432, 246] width 216 height 37
drag, startPoint x: 530, startPoint y: 219, endPoint x: 548, endPoint y: 218, distance: 18.6
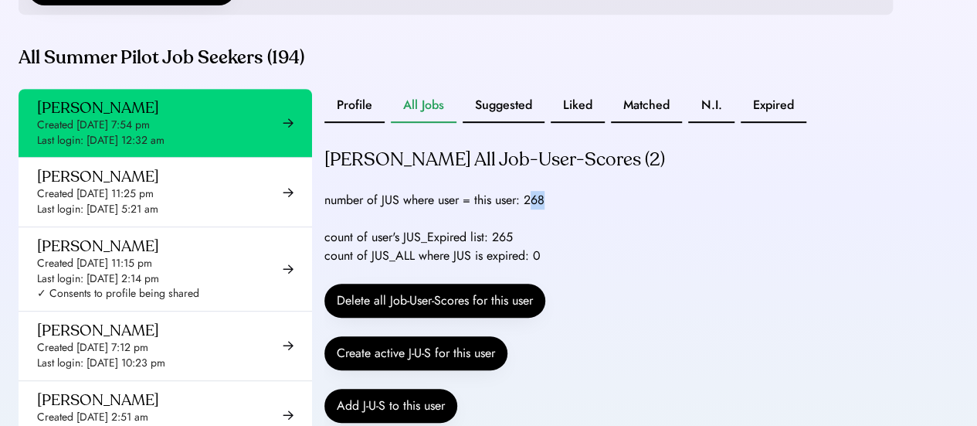
drag, startPoint x: 529, startPoint y: 217, endPoint x: 550, endPoint y: 217, distance: 20.9
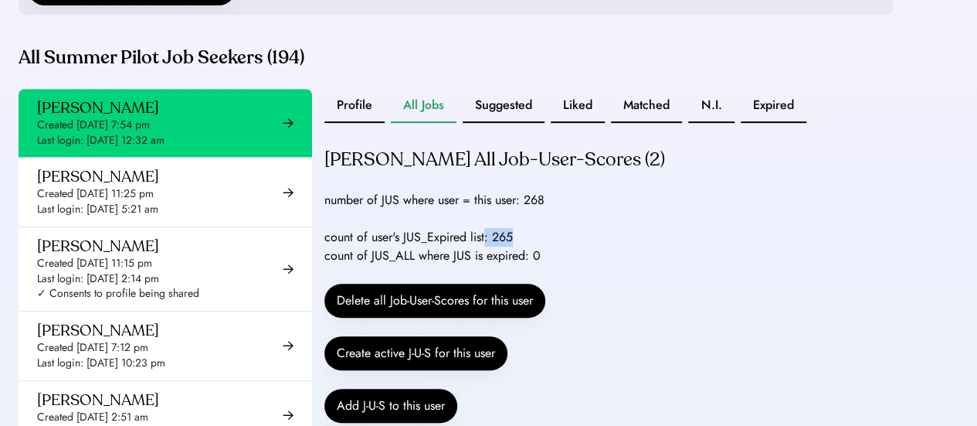
drag, startPoint x: 484, startPoint y: 257, endPoint x: 525, endPoint y: 252, distance: 41.3
click at [525, 252] on div "count of user's JUS_Expired list: 265 count of JUS_ALL where JUS is expired: 0" at bounding box center [432, 246] width 216 height 37
drag, startPoint x: 512, startPoint y: 251, endPoint x: 494, endPoint y: 253, distance: 17.8
click at [494, 253] on div "count of user's JUS_Expired list: 265 count of JUS_ALL where JUS is expired: 0" at bounding box center [432, 246] width 216 height 37
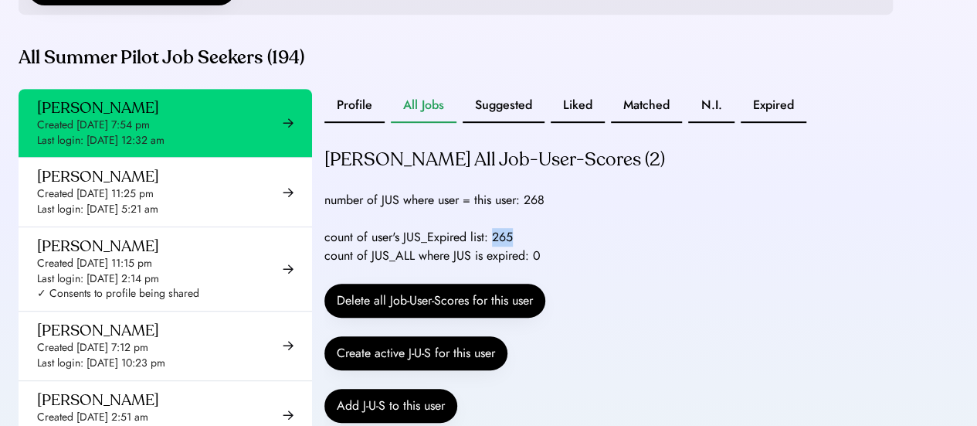
click at [494, 253] on div "count of user's JUS_Expired list: 265 count of JUS_ALL where JUS is expired: 0" at bounding box center [432, 246] width 216 height 37
click at [465, 209] on div "number of JUS where user = this user: 268" at bounding box center [434, 200] width 220 height 19
click at [509, 123] on button "Suggested" at bounding box center [504, 106] width 82 height 34
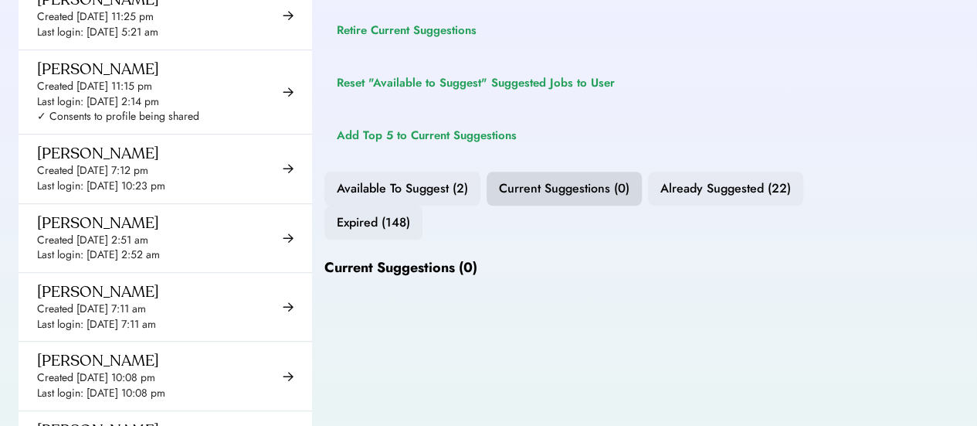
scroll to position [537, 0]
click at [434, 205] on button "Available To Suggest (2)" at bounding box center [402, 188] width 156 height 34
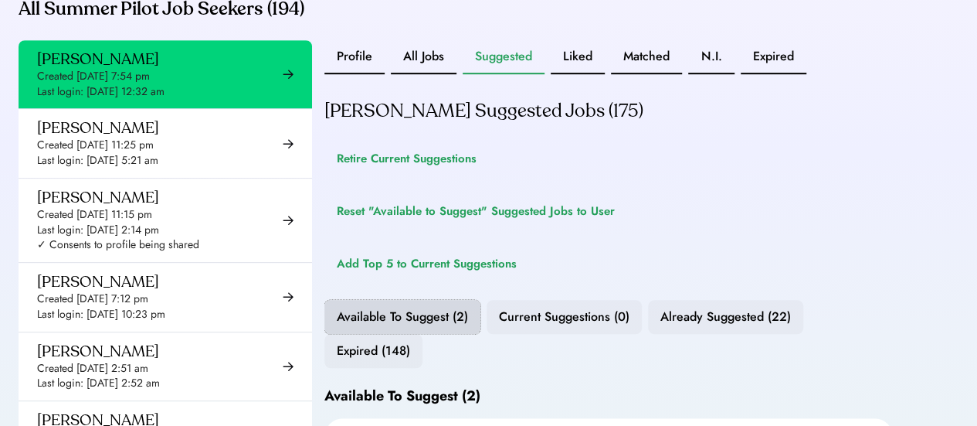
scroll to position [396, 0]
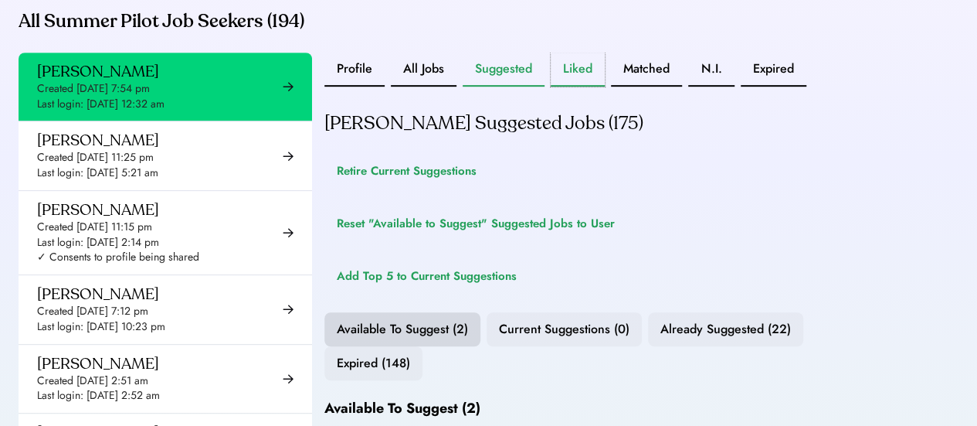
click at [576, 87] on button "Liked" at bounding box center [578, 70] width 54 height 34
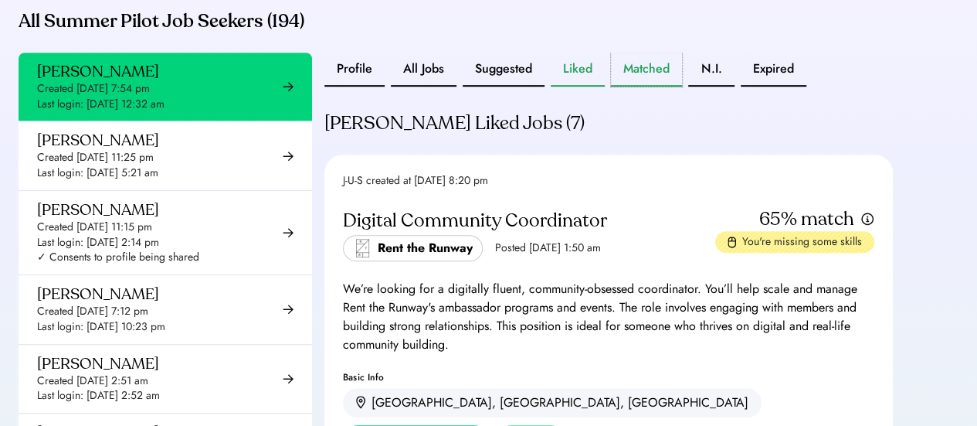
click at [640, 87] on button "Matched" at bounding box center [646, 70] width 71 height 34
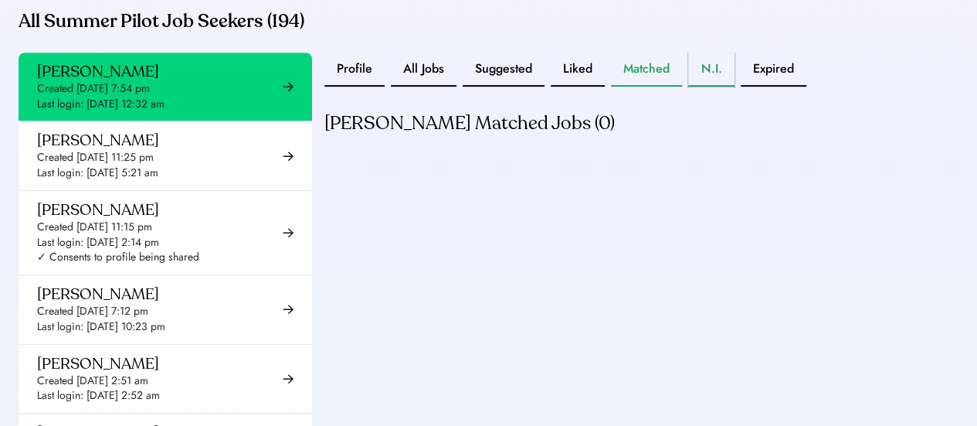
click at [707, 87] on button "N.I." at bounding box center [711, 70] width 46 height 34
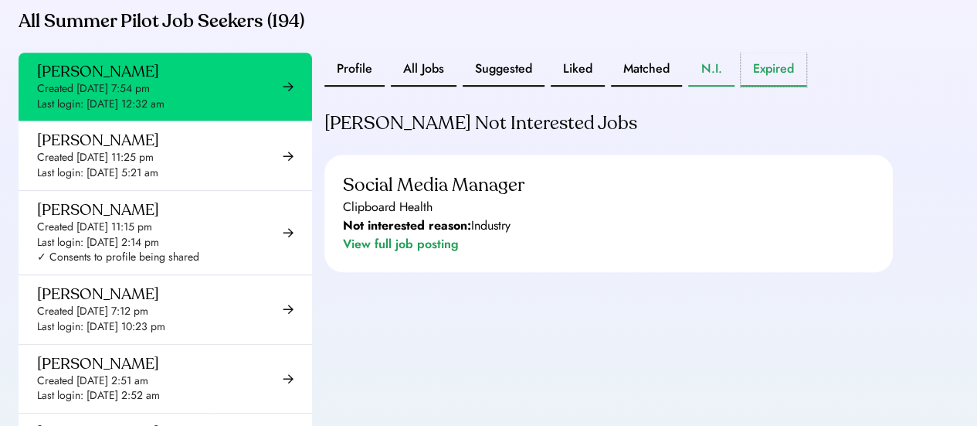
click at [772, 87] on button "Expired" at bounding box center [774, 70] width 66 height 34
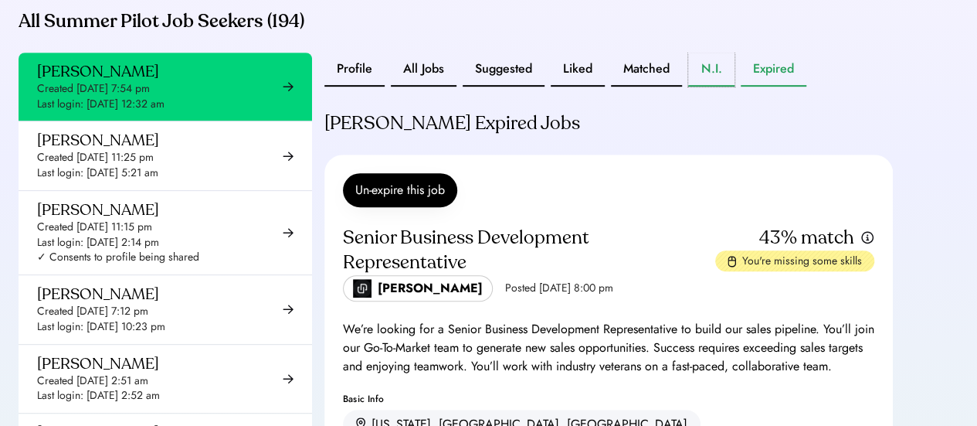
click at [705, 87] on button "N.I." at bounding box center [711, 70] width 46 height 34
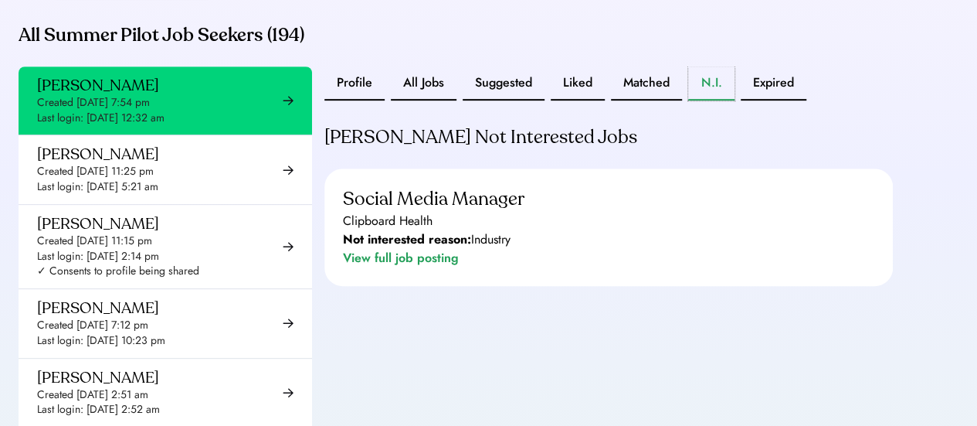
scroll to position [385, 0]
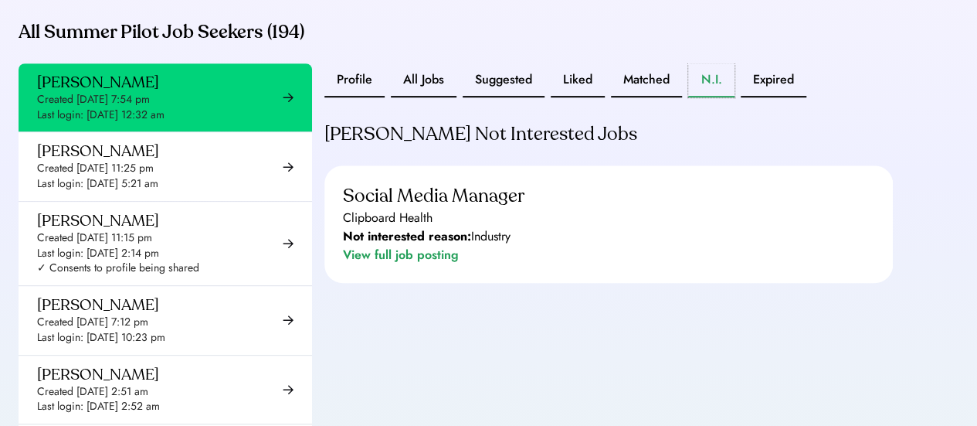
click at [678, 151] on div "[PERSON_NAME] Not Interested Jobs Social Media Manager Clipboard Health Not int…" at bounding box center [608, 211] width 569 height 179
click at [759, 92] on button "Expired" at bounding box center [774, 80] width 66 height 34
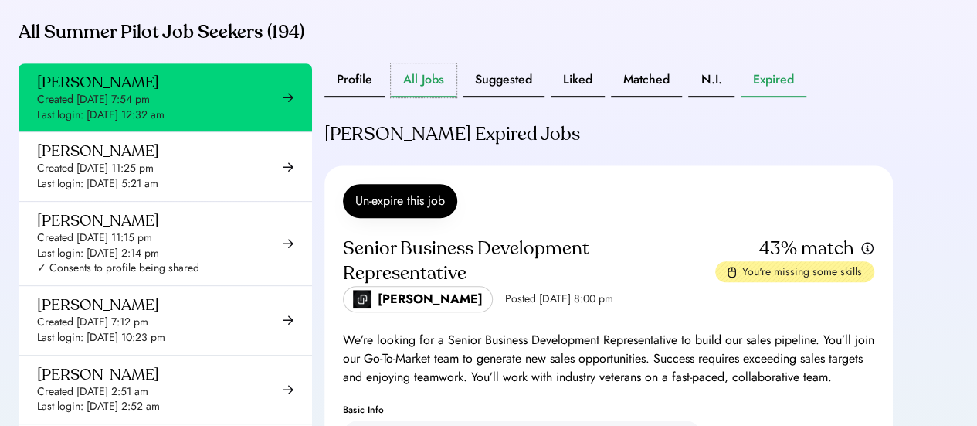
click at [406, 94] on button "All Jobs" at bounding box center [424, 80] width 66 height 34
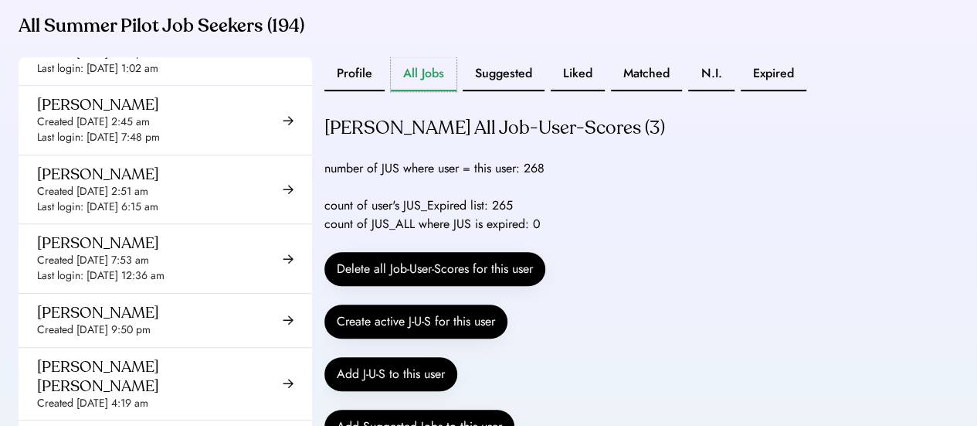
scroll to position [1133, 0]
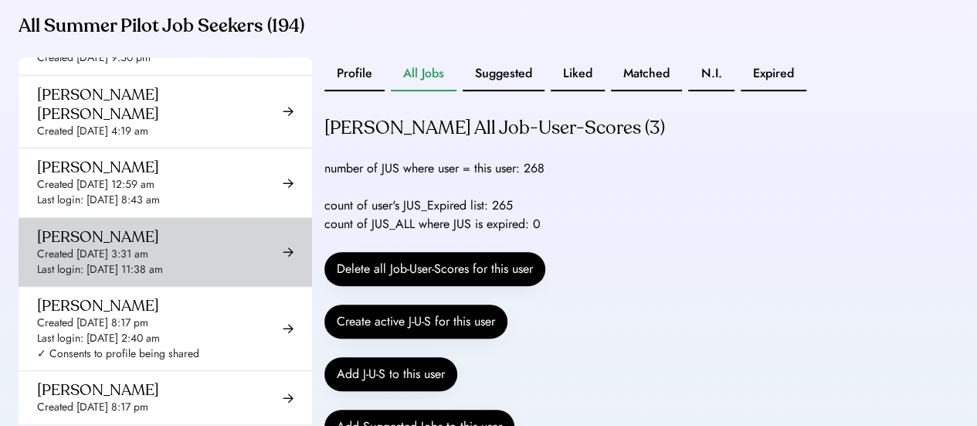
click at [133, 228] on div "[PERSON_NAME]" at bounding box center [98, 236] width 122 height 19
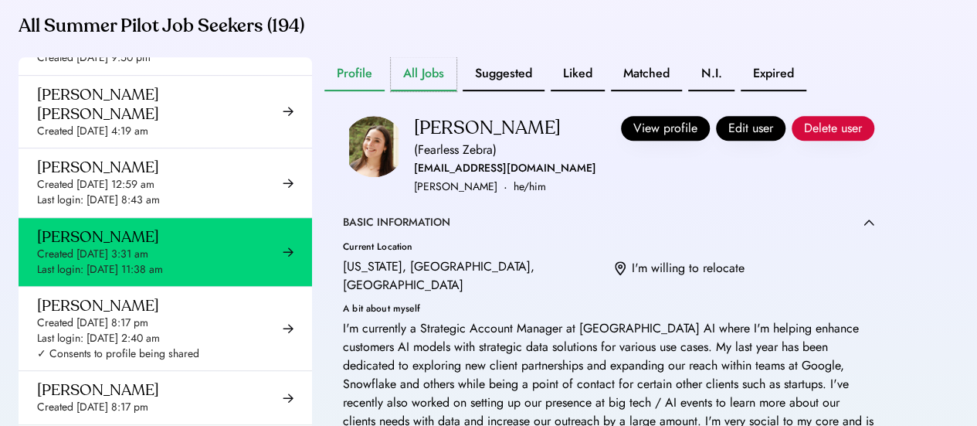
click at [425, 91] on button "All Jobs" at bounding box center [424, 74] width 66 height 34
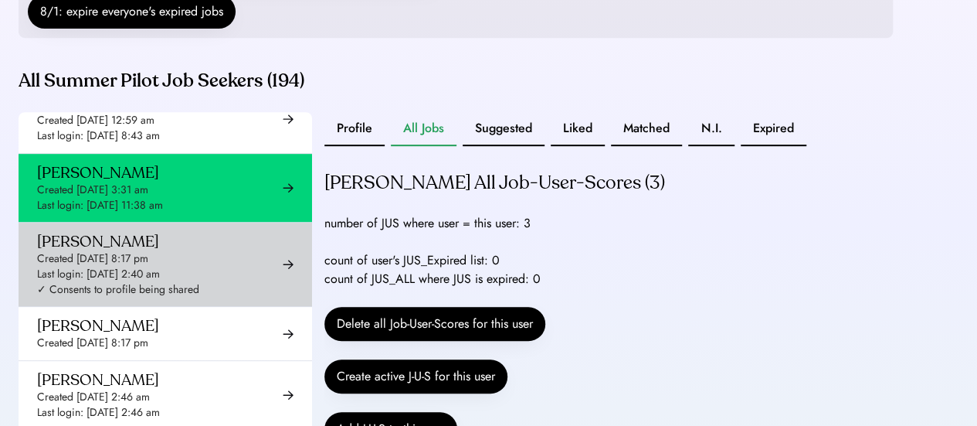
scroll to position [1254, 0]
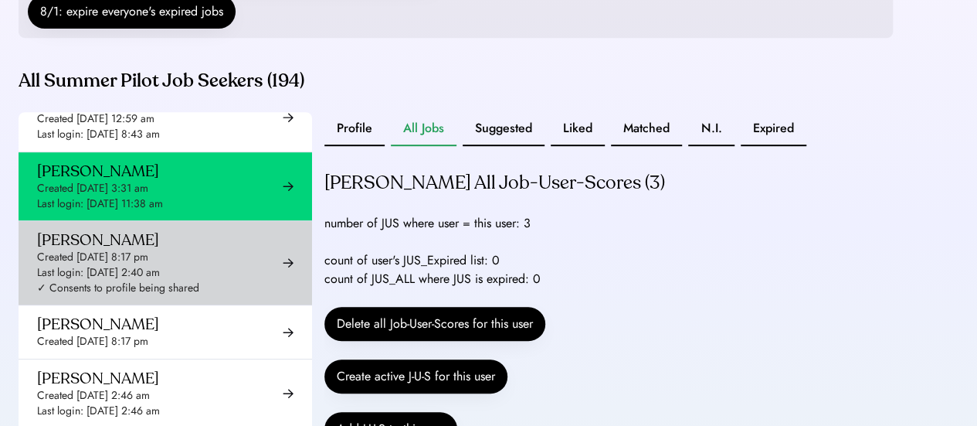
click at [134, 280] on div "✓ Consents to profile being shared" at bounding box center [118, 287] width 162 height 15
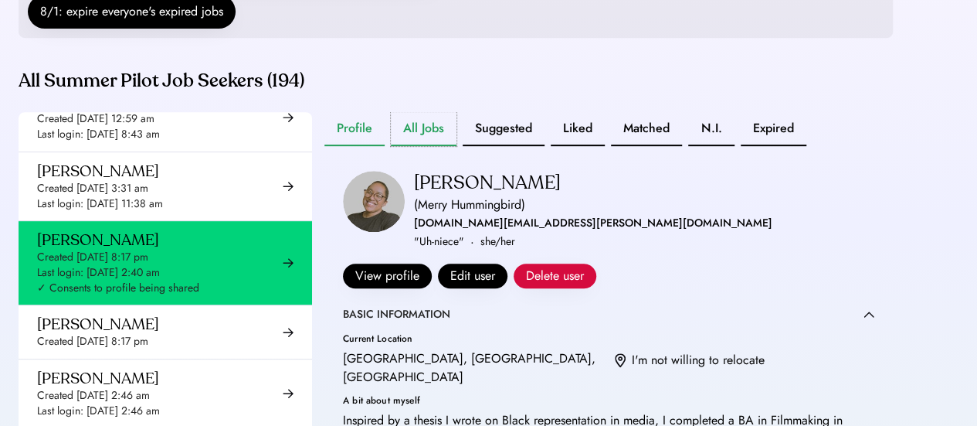
click at [423, 146] on button "All Jobs" at bounding box center [424, 129] width 66 height 34
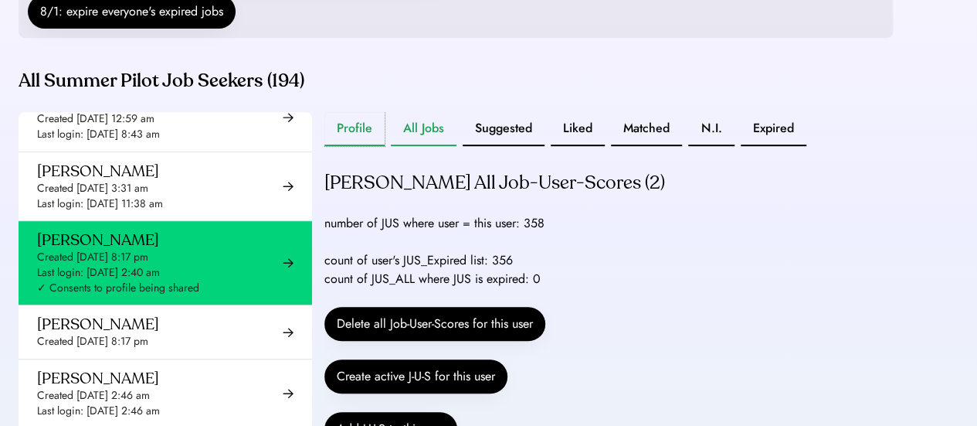
click at [358, 144] on button "Profile" at bounding box center [354, 129] width 60 height 34
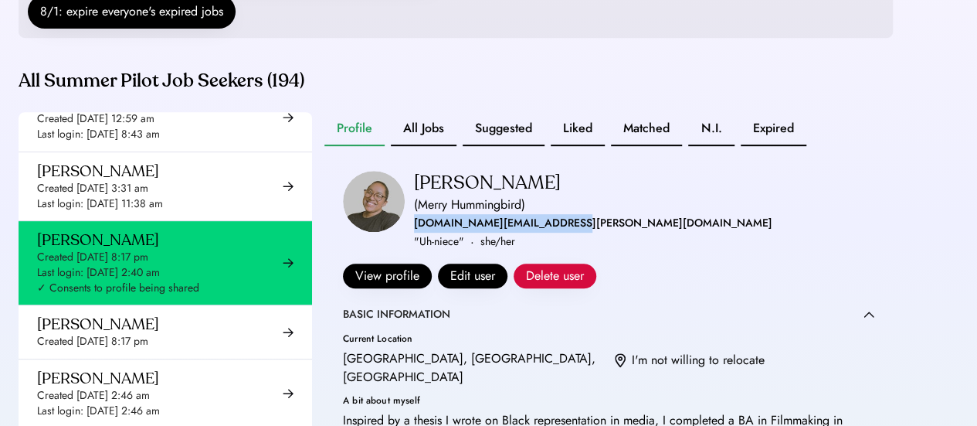
drag, startPoint x: 413, startPoint y: 238, endPoint x: 562, endPoint y: 243, distance: 150.0
click at [562, 243] on div "[PERSON_NAME] (Merry Hummingbird) [DOMAIN_NAME][EMAIL_ADDRESS][PERSON_NAME][DOM…" at bounding box center [608, 229] width 531 height 117
copy div "[DOMAIN_NAME][EMAIL_ADDRESS][PERSON_NAME][DOMAIN_NAME]"
click at [406, 146] on button "All Jobs" at bounding box center [424, 129] width 66 height 34
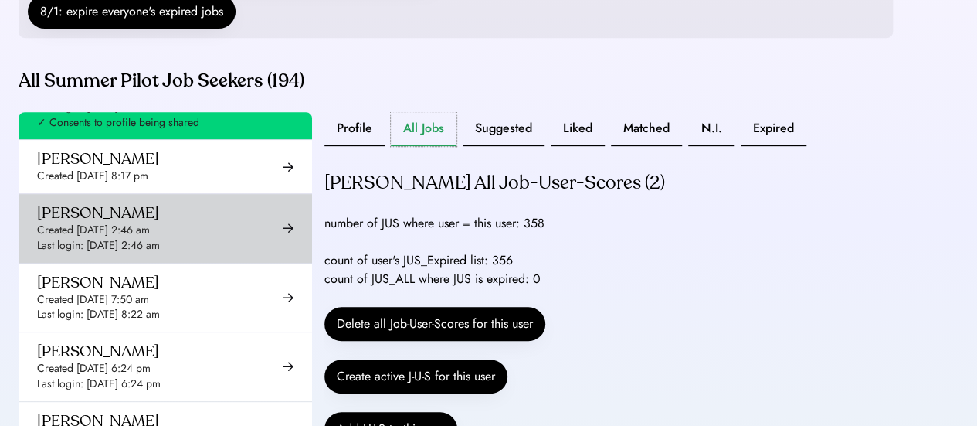
scroll to position [1423, 0]
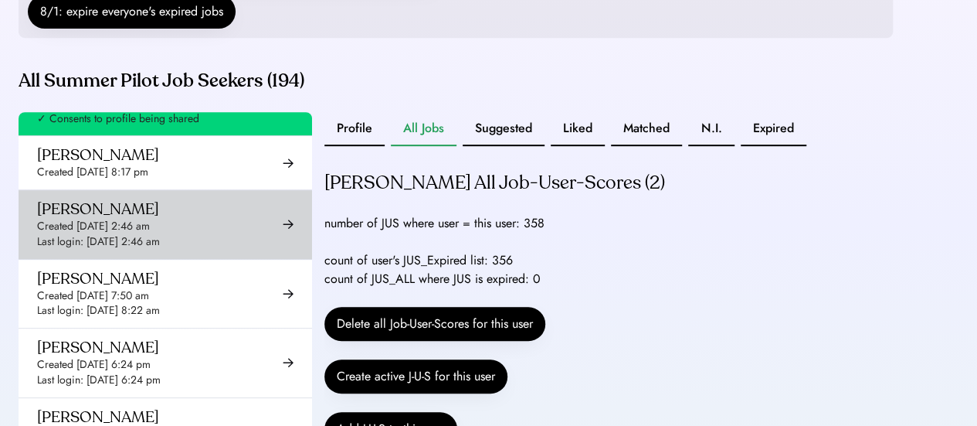
click at [138, 208] on div "[PERSON_NAME] Created [DATE] 2:46 am Last login: [DATE] 2:46 am" at bounding box center [98, 223] width 123 height 49
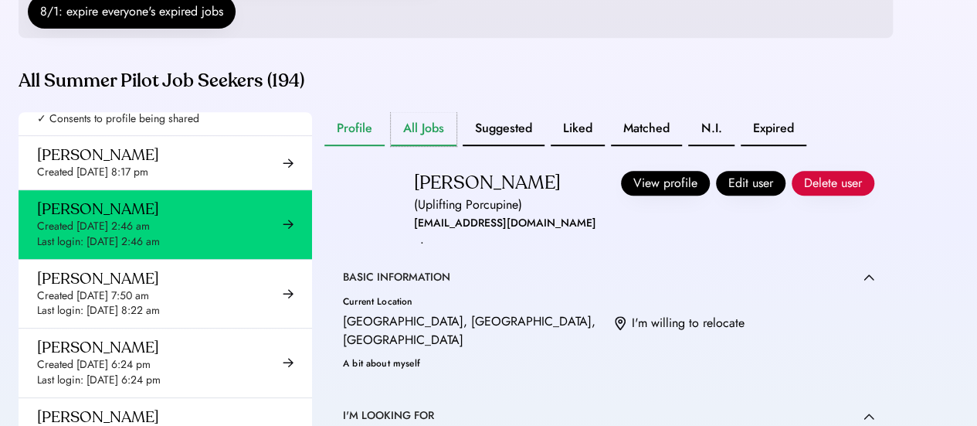
click at [433, 144] on button "All Jobs" at bounding box center [424, 129] width 66 height 34
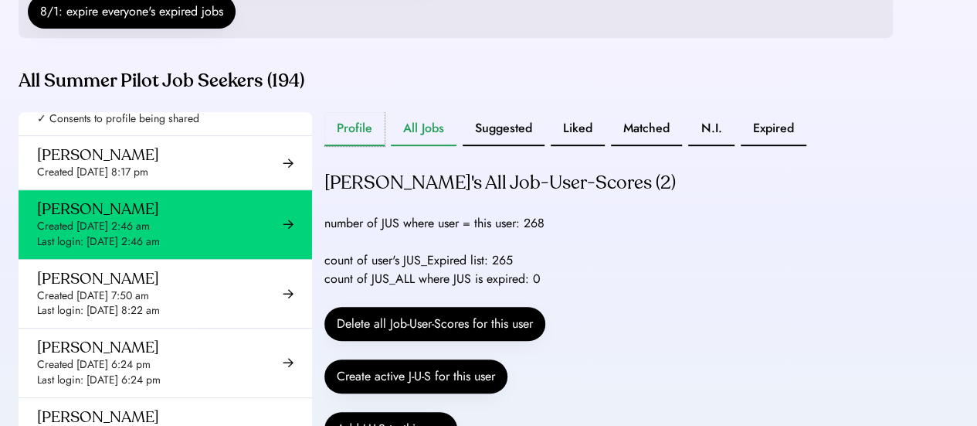
click at [352, 146] on button "Profile" at bounding box center [354, 129] width 60 height 34
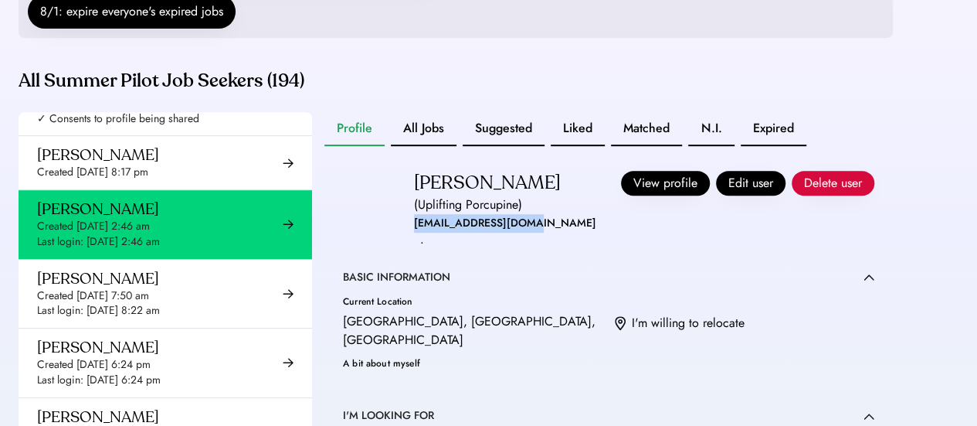
drag, startPoint x: 413, startPoint y: 243, endPoint x: 530, endPoint y: 236, distance: 117.6
click at [530, 236] on div "[PERSON_NAME] (Uplifting Porcupine) [EMAIL_ADDRESS][DOMAIN_NAME] · View profile…" at bounding box center [608, 211] width 531 height 80
copy div "[EMAIL_ADDRESS][DOMAIN_NAME]"
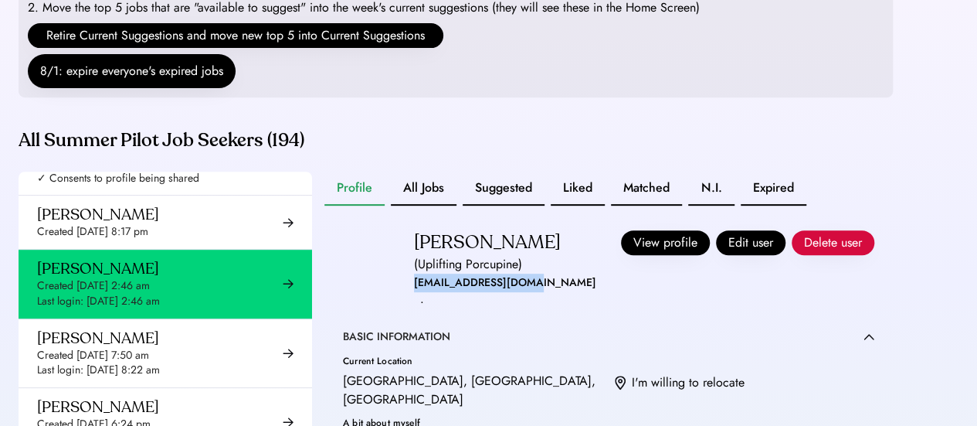
scroll to position [276, 0]
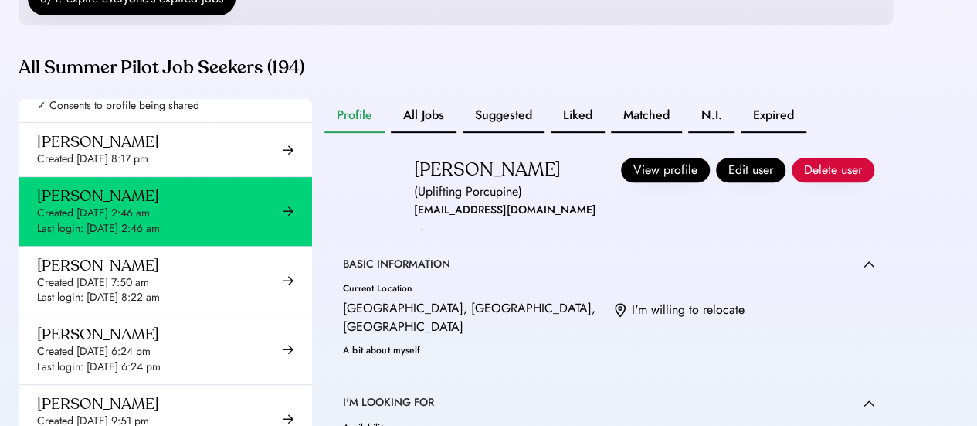
scroll to position [350, 0]
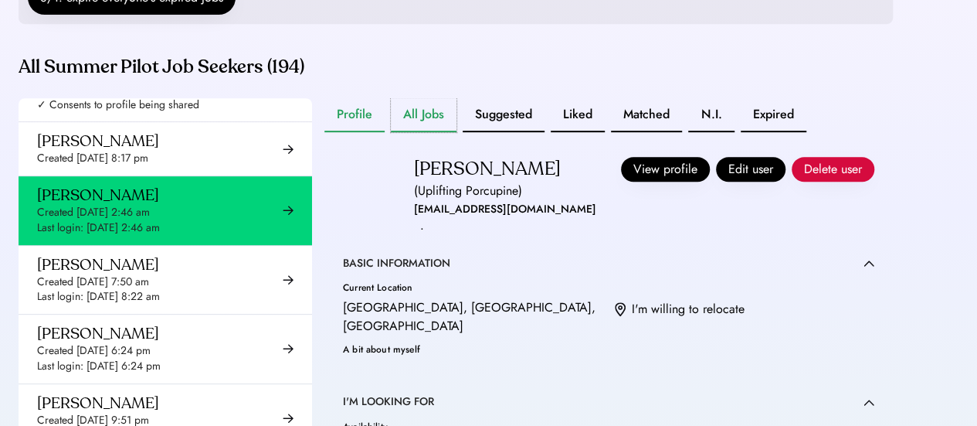
click at [412, 132] on button "All Jobs" at bounding box center [424, 115] width 66 height 34
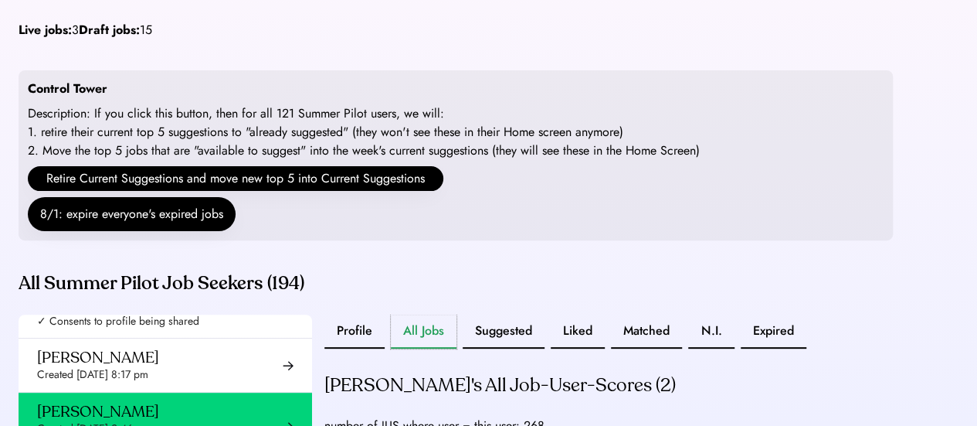
scroll to position [135, 0]
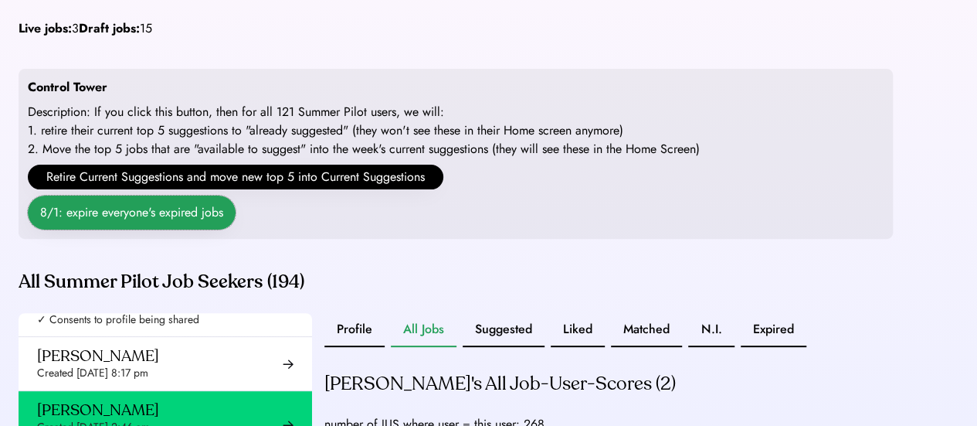
click at [122, 229] on button "8/1: expire everyone's expired jobs" at bounding box center [132, 212] width 208 height 34
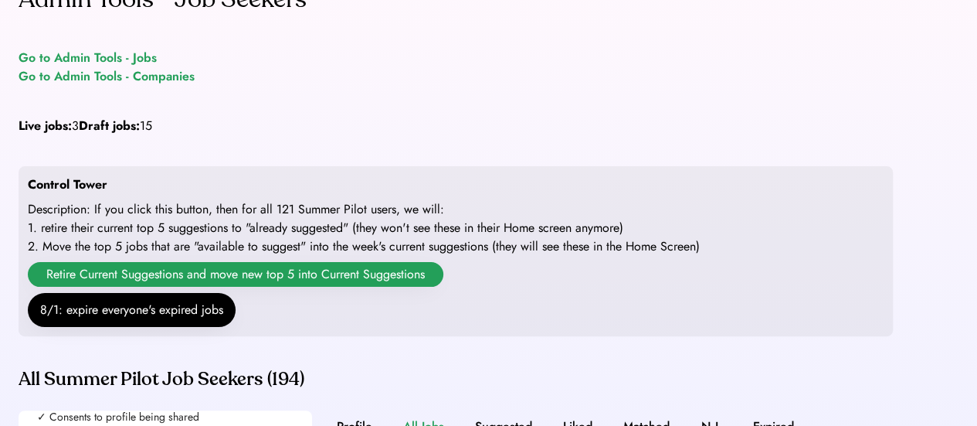
scroll to position [29, 0]
